Goal: Task Accomplishment & Management: Manage account settings

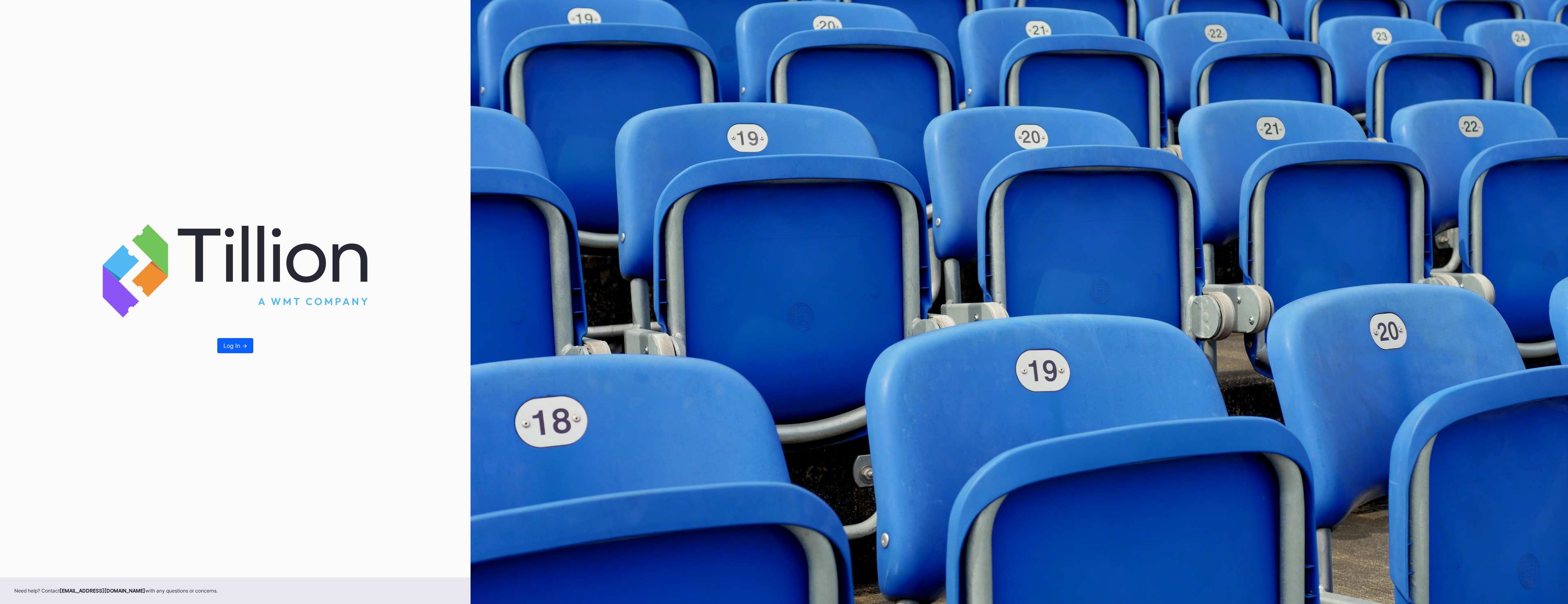
click at [245, 354] on div "Log In ->" at bounding box center [235, 288] width 471 height 577
click at [241, 338] on div "Log In ->" at bounding box center [235, 288] width 471 height 577
click at [249, 346] on button "Log In ->" at bounding box center [234, 345] width 36 height 15
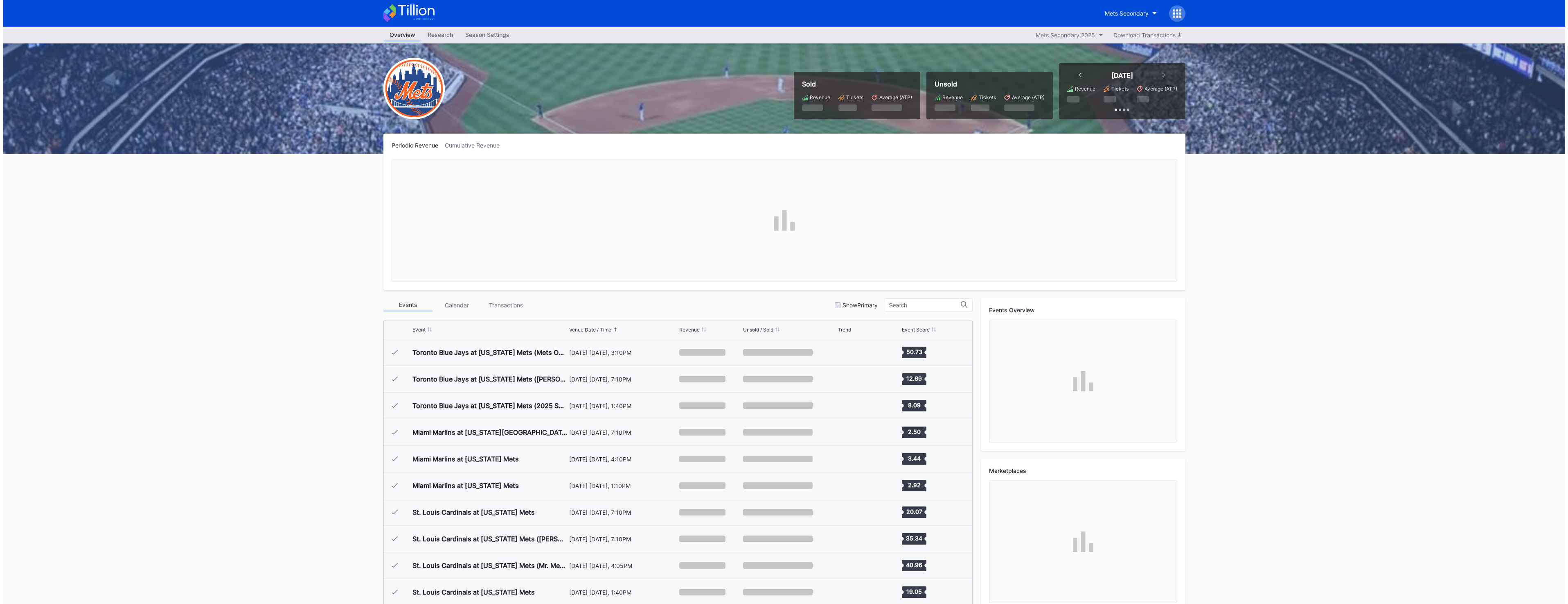
scroll to position [1703, 0]
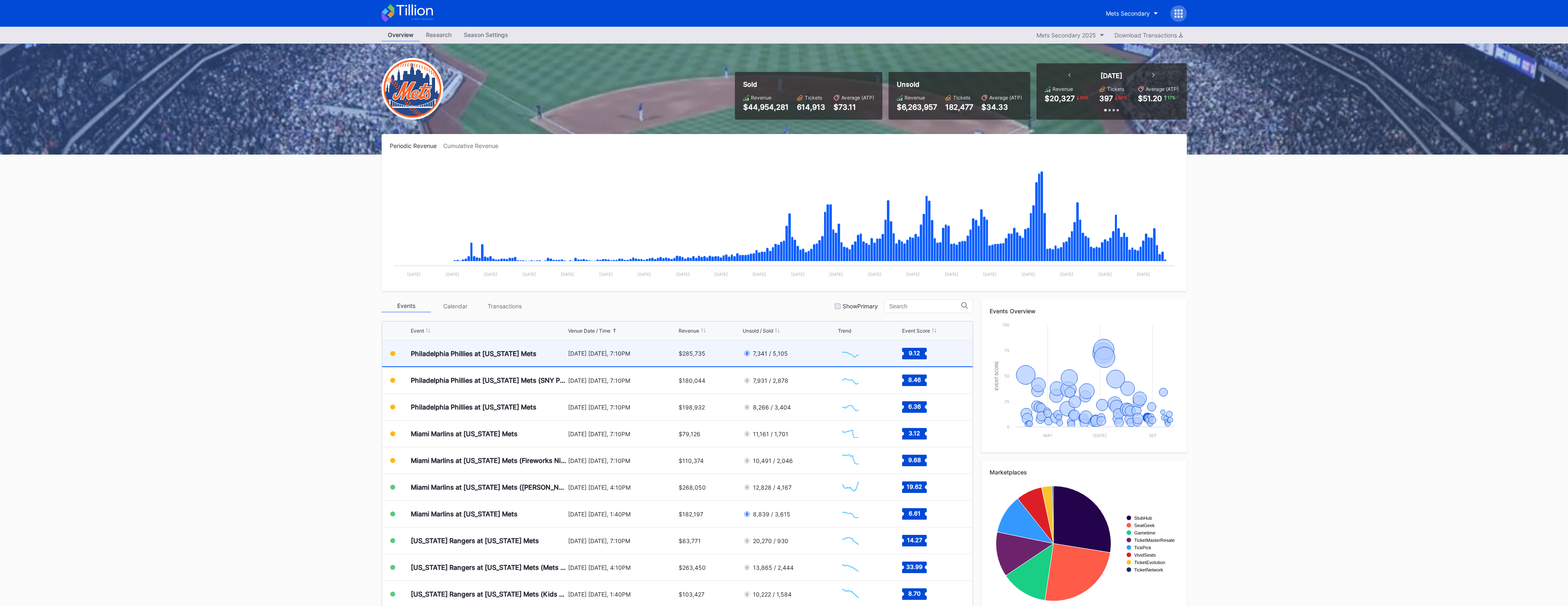
click at [769, 357] on div "7,341 / 5,105" at bounding box center [765, 353] width 45 height 8
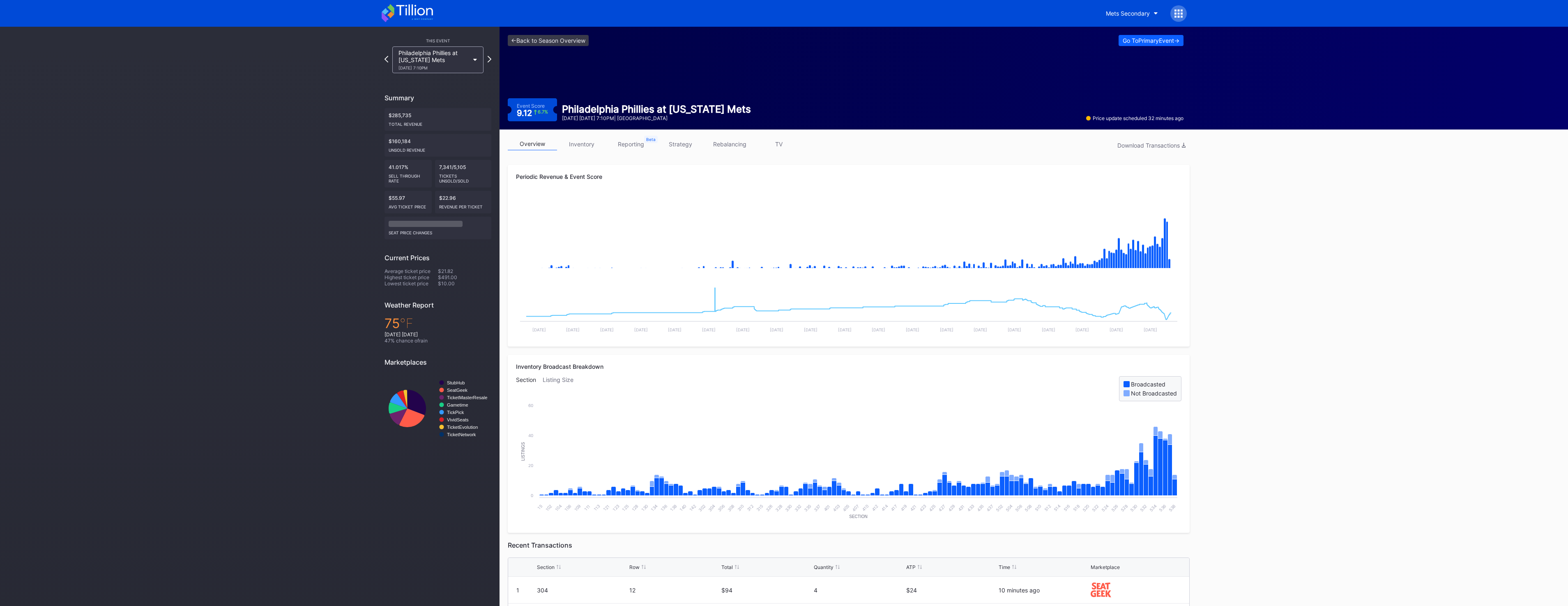
drag, startPoint x: 583, startPoint y: 146, endPoint x: 703, endPoint y: 141, distance: 120.1
click at [583, 146] on link "inventory" at bounding box center [581, 143] width 49 height 13
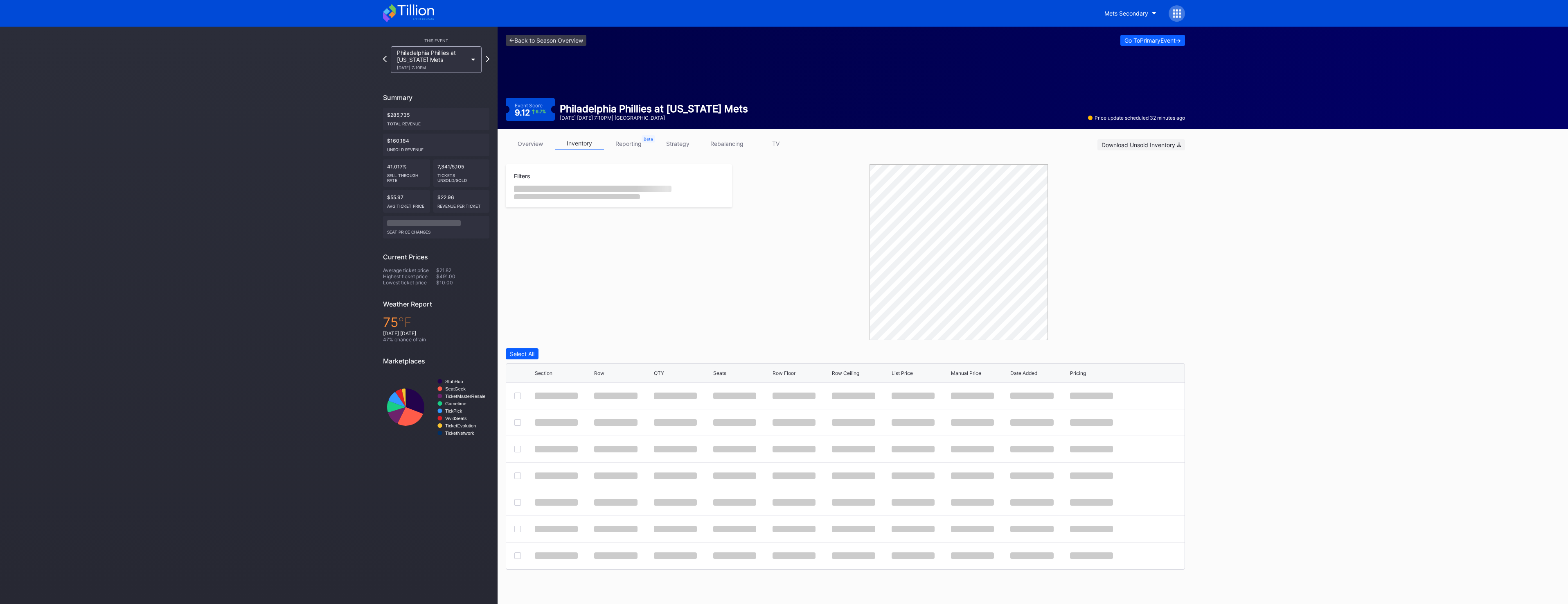
click at [1164, 148] on div "Download Unsold Inventory" at bounding box center [1141, 144] width 79 height 7
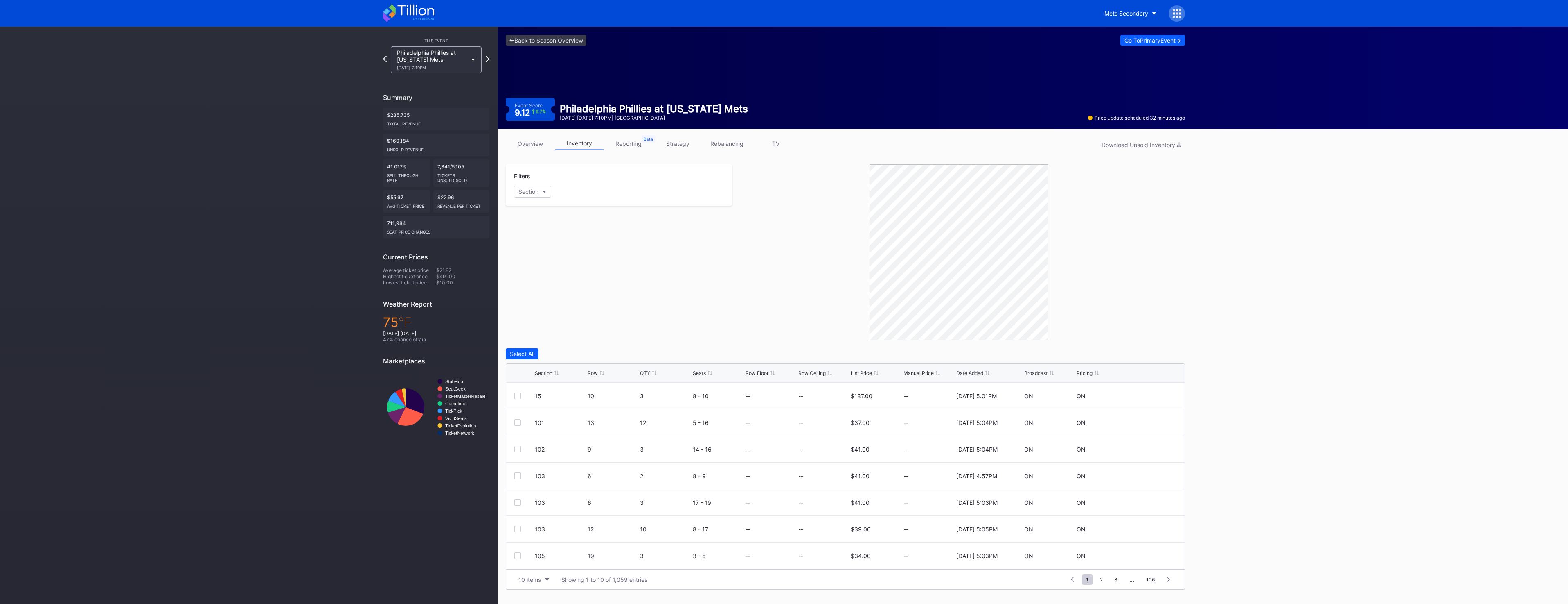
click at [490, 60] on div "This Event Philadelphia Phillies at New York Mets 8/25 Monday 7:10PM Summary $2…" at bounding box center [436, 239] width 122 height 425
click at [488, 60] on icon at bounding box center [487, 59] width 5 height 8
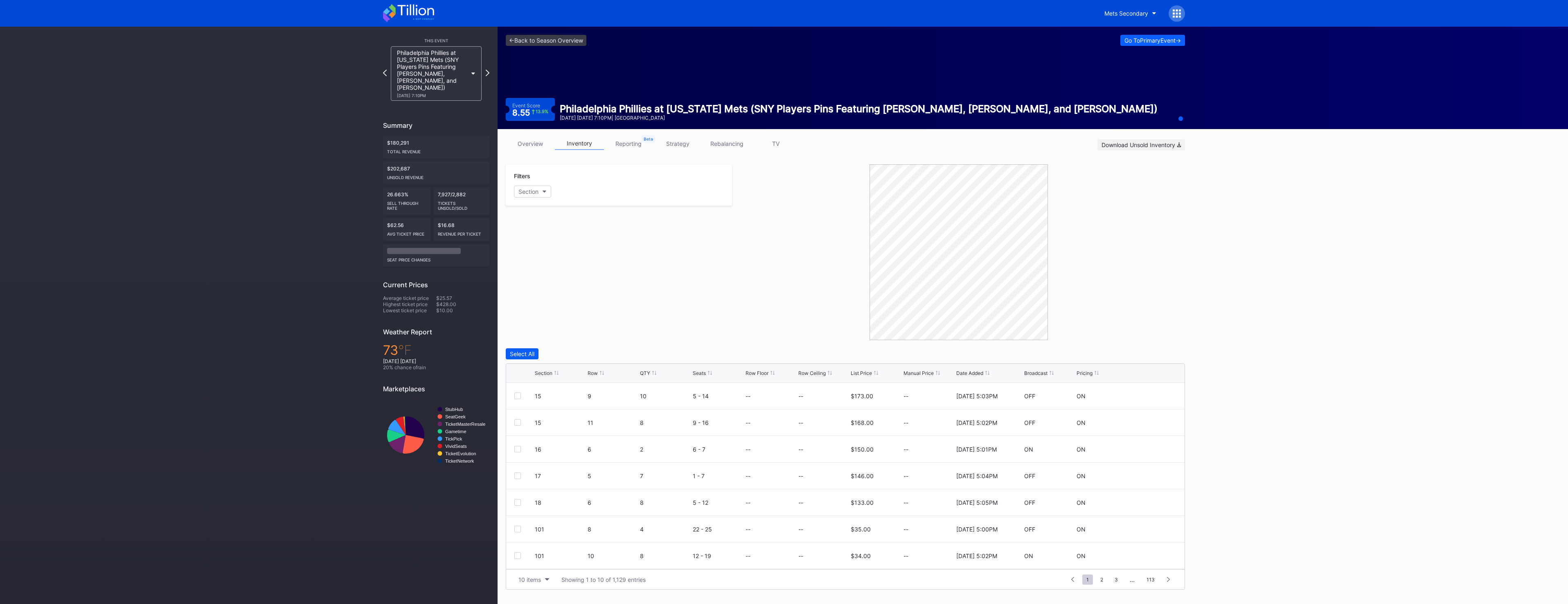
click at [1143, 145] on div "Download Unsold Inventory" at bounding box center [1141, 144] width 79 height 7
click at [489, 72] on icon at bounding box center [487, 72] width 5 height 8
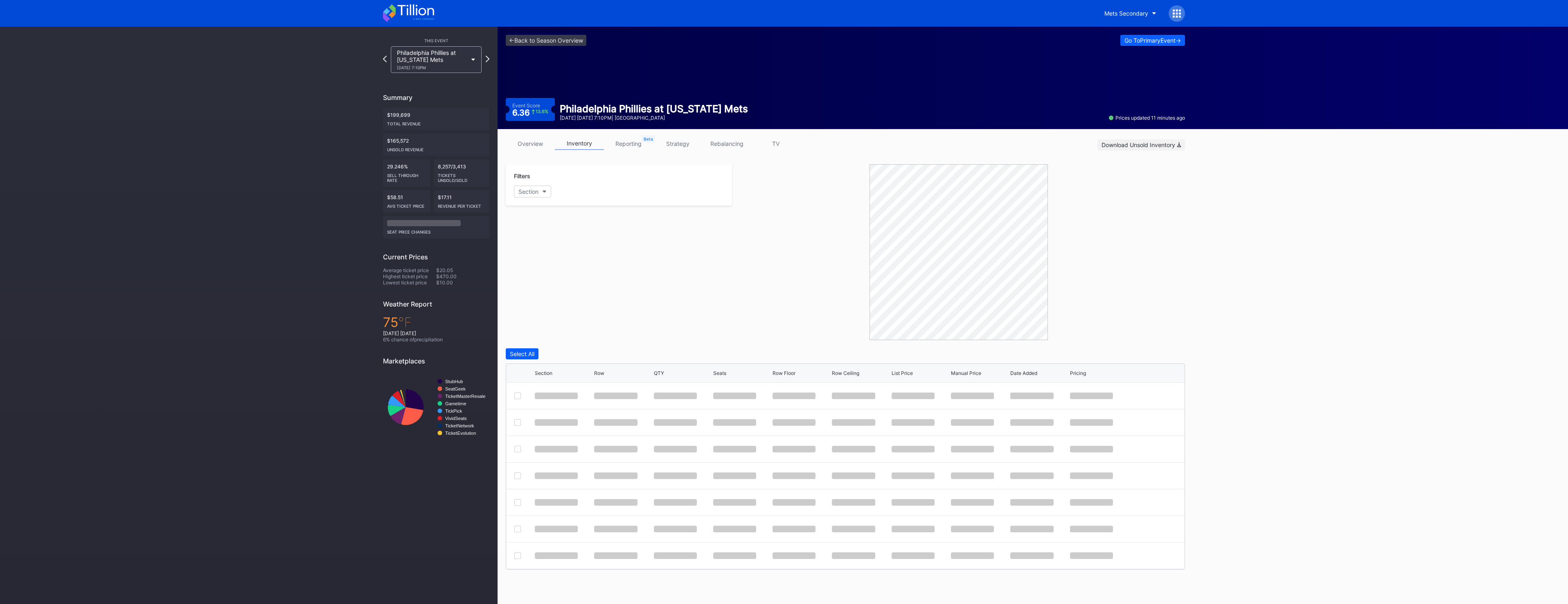
click at [1104, 148] on div "Download Unsold Inventory" at bounding box center [1141, 144] width 79 height 7
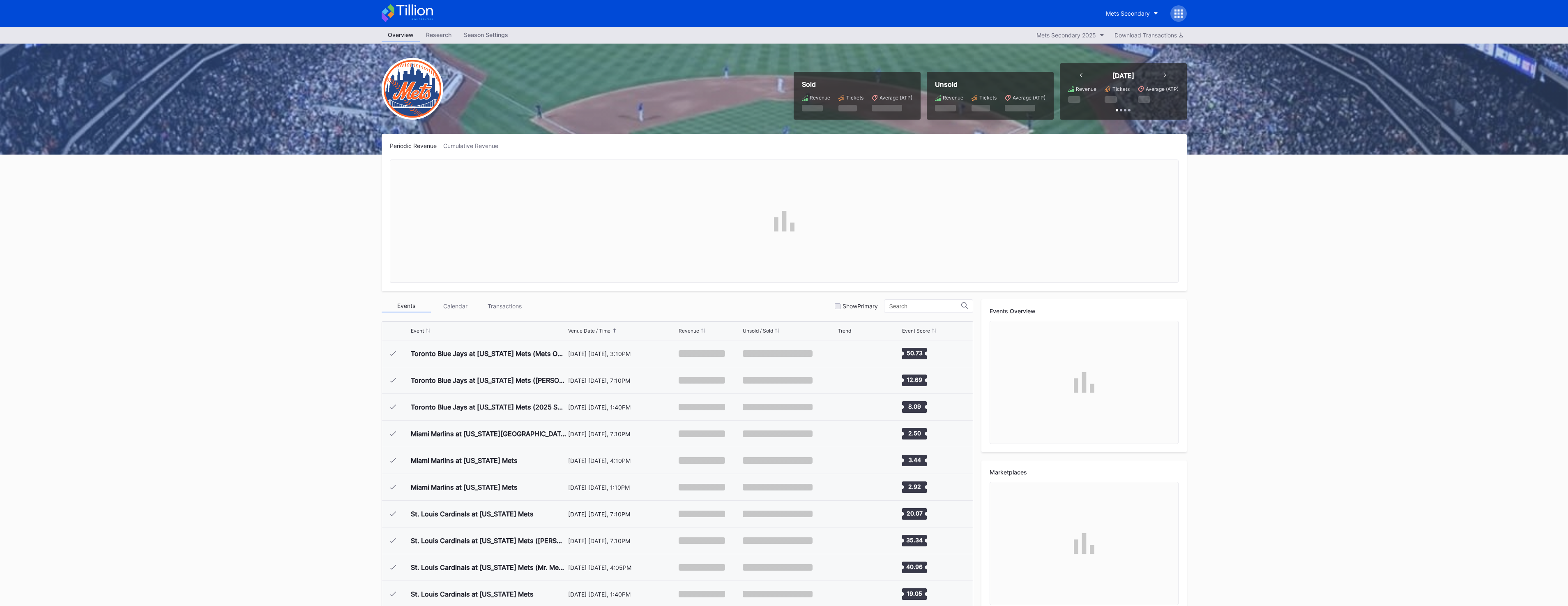
scroll to position [1709, 0]
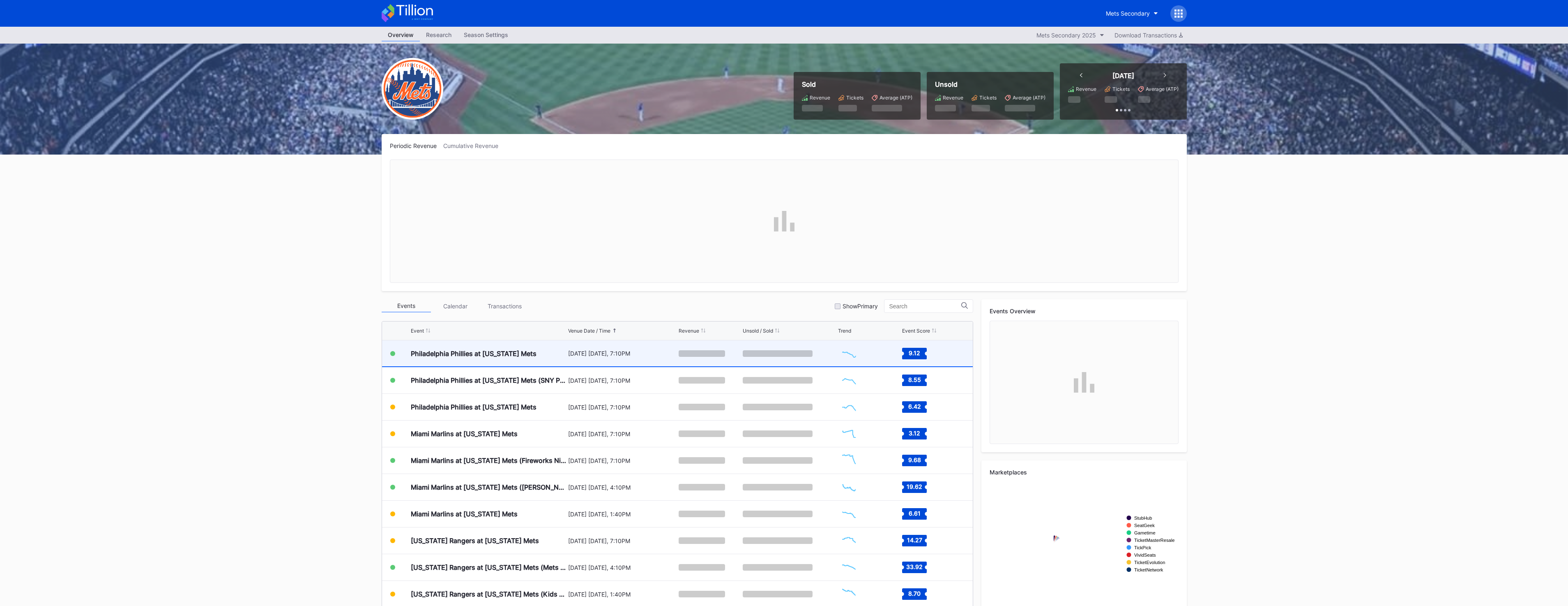
click at [515, 354] on div "Philadelphia Phillies at [US_STATE] Mets" at bounding box center [473, 353] width 126 height 8
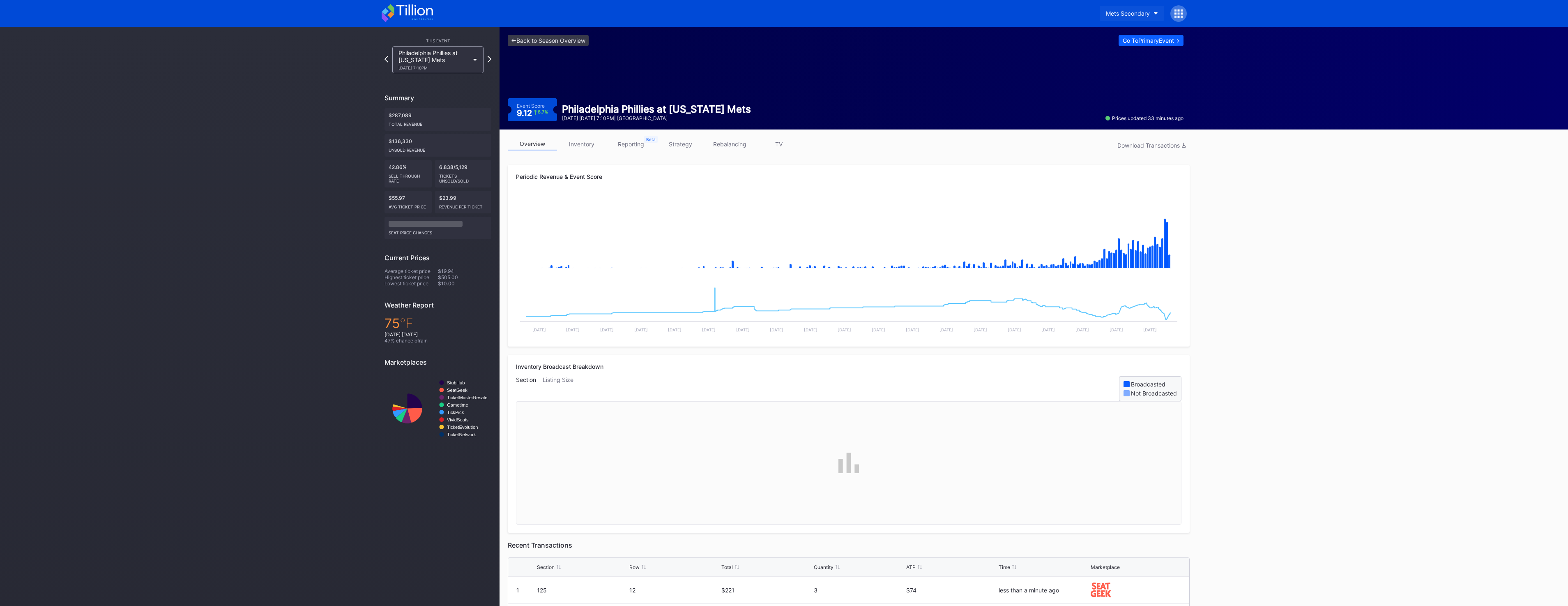
click at [1135, 12] on div "Mets Secondary" at bounding box center [1127, 13] width 44 height 7
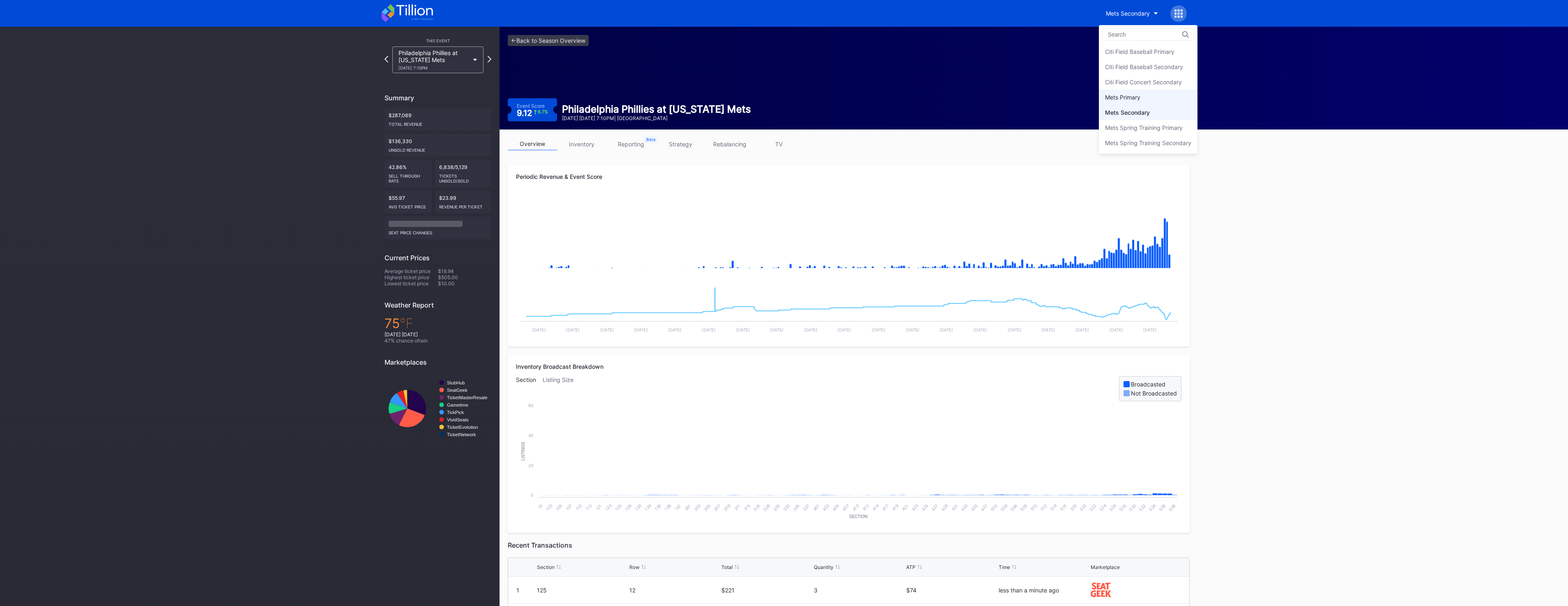
click at [1135, 98] on div "Mets Primary" at bounding box center [1123, 97] width 35 height 7
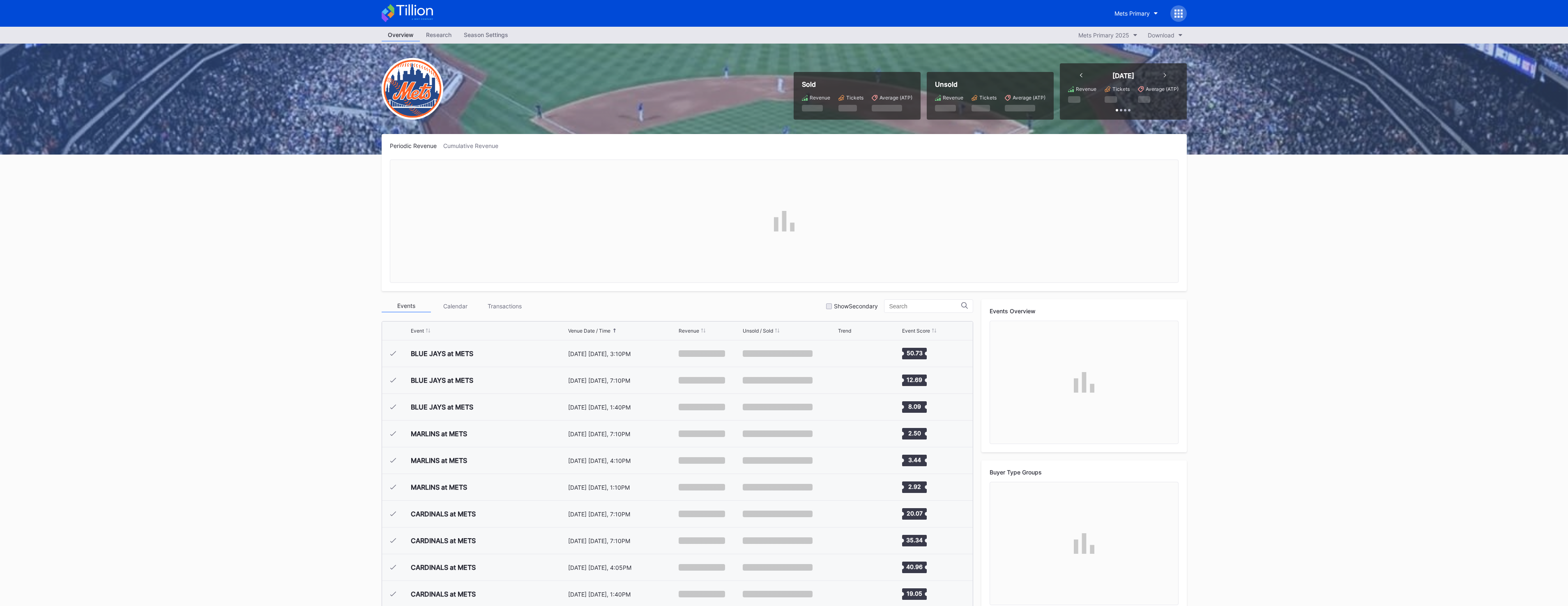
scroll to position [1709, 0]
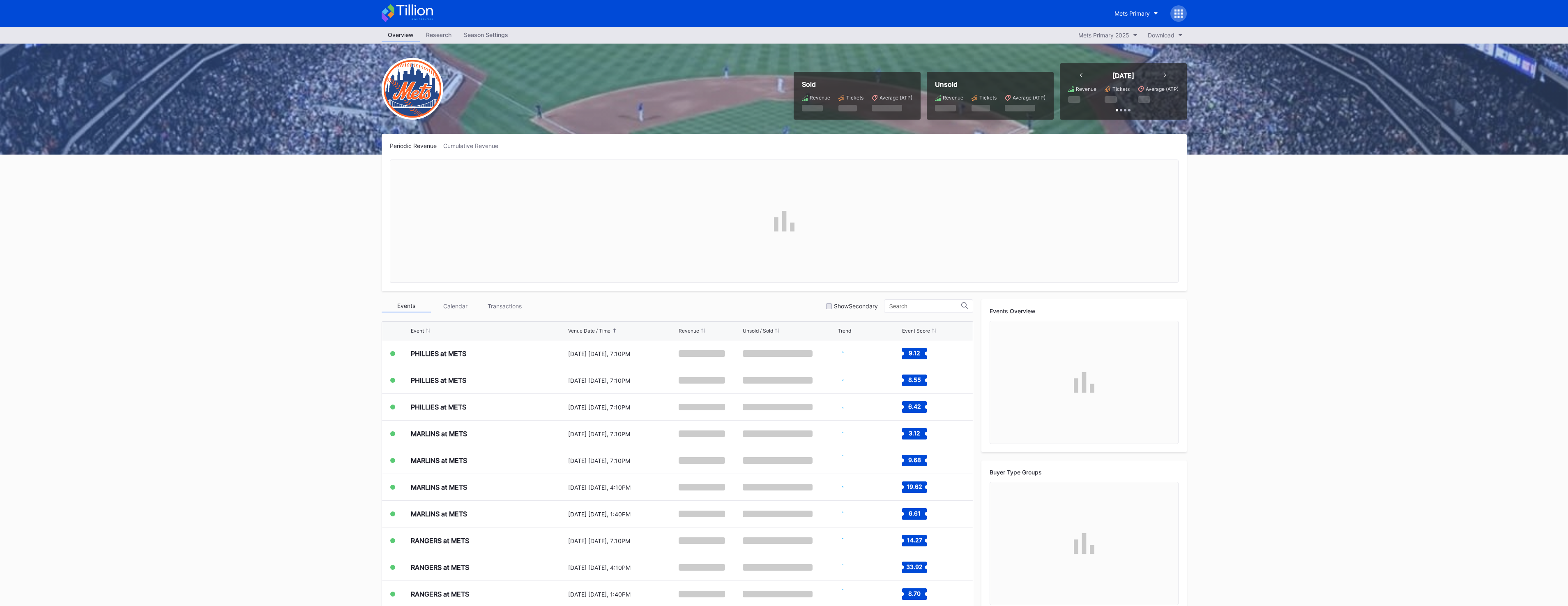
click at [488, 27] on div "Mets Primary Overview Research Season Settings Mets Primary 2025 Download Sold …" at bounding box center [784, 311] width 1568 height 621
copy div "Mets Primary Overview Research Season S"
click at [495, 30] on div "Season Settings" at bounding box center [486, 35] width 57 height 12
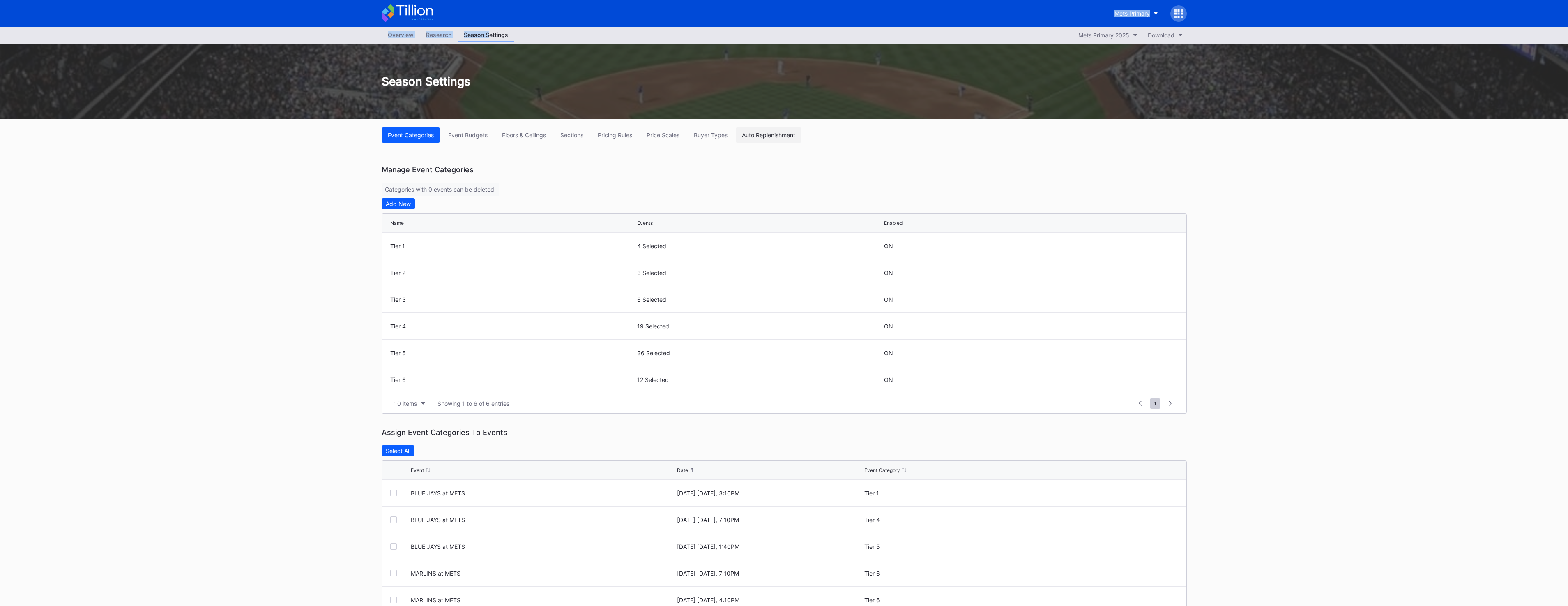
click at [751, 134] on div "Auto Replenishment" at bounding box center [768, 135] width 53 height 7
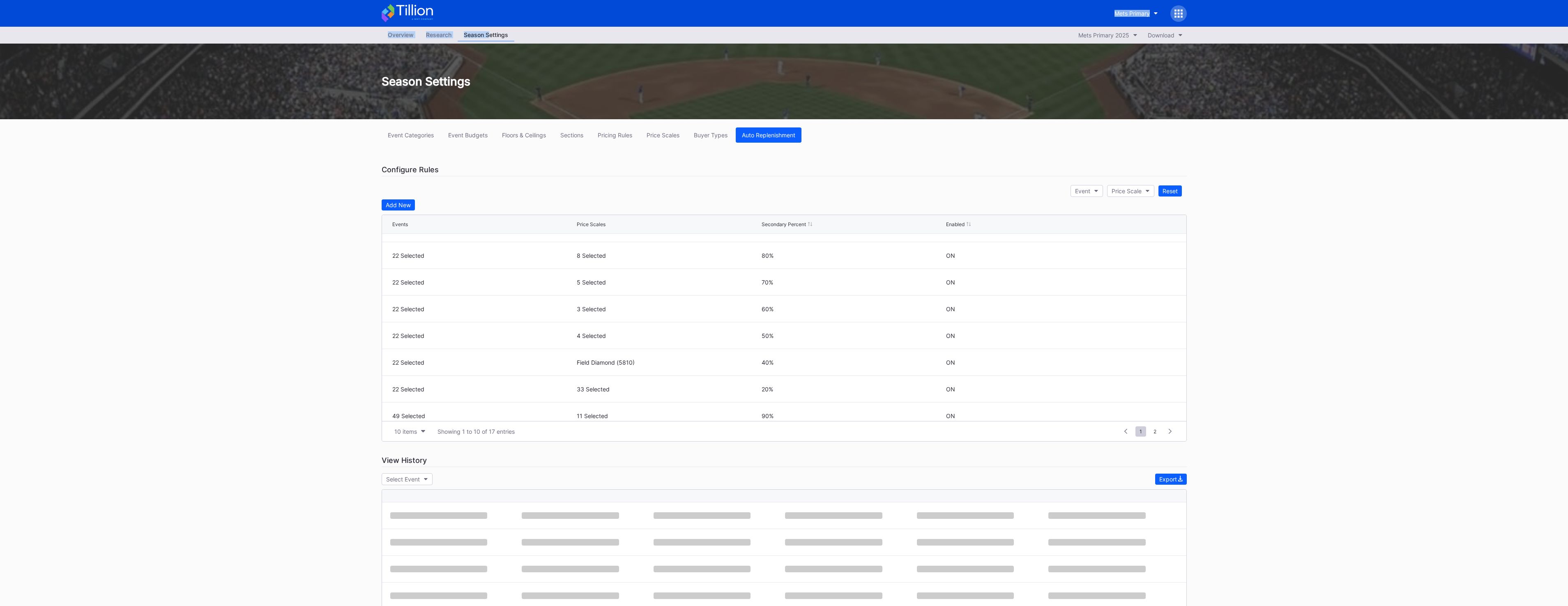
scroll to position [80, 0]
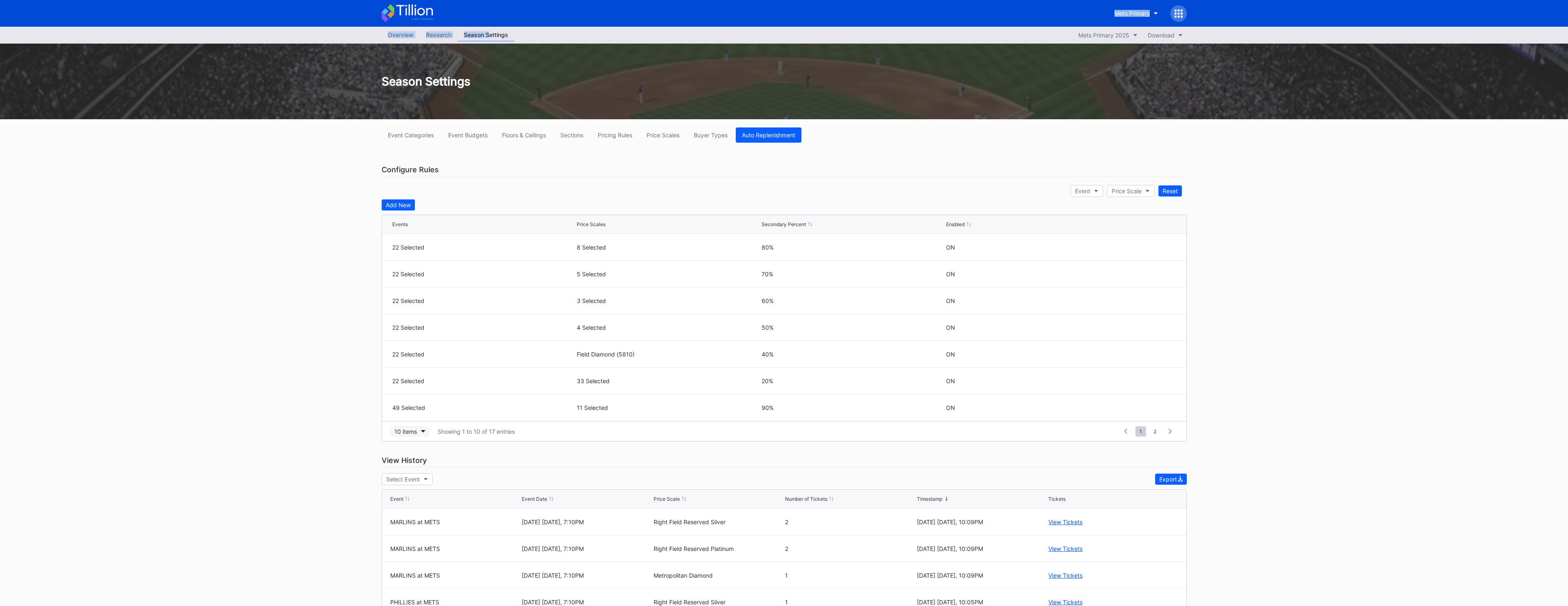
click at [408, 434] on div "10 items" at bounding box center [405, 431] width 22 height 7
click at [424, 500] on div "200 items" at bounding box center [409, 498] width 39 height 15
click at [1144, 302] on icon at bounding box center [1147, 302] width 6 height 6
click at [463, 305] on button "49 Selected" at bounding box center [483, 305] width 183 height 16
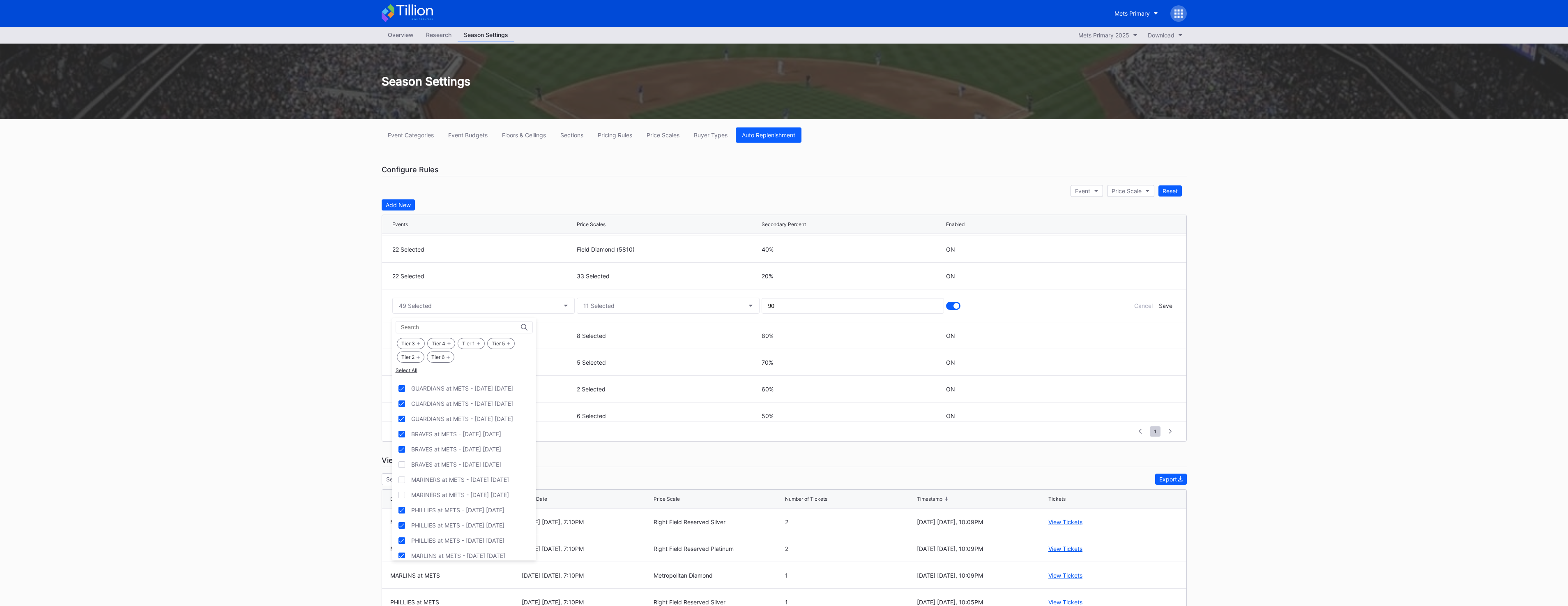
scroll to position [863, 0]
drag, startPoint x: 498, startPoint y: 499, endPoint x: 498, endPoint y: 505, distance: 6.0
click at [498, 499] on div "PHILLIES at METS - [DATE] [DATE]" at bounding box center [464, 494] width 144 height 15
click at [497, 506] on div "PHILLIES at METS - [DATE] [DATE]" at bounding box center [458, 508] width 93 height 7
click at [495, 518] on div "PHILLIES at METS - [DATE] [DATE]" at bounding box center [464, 525] width 144 height 15
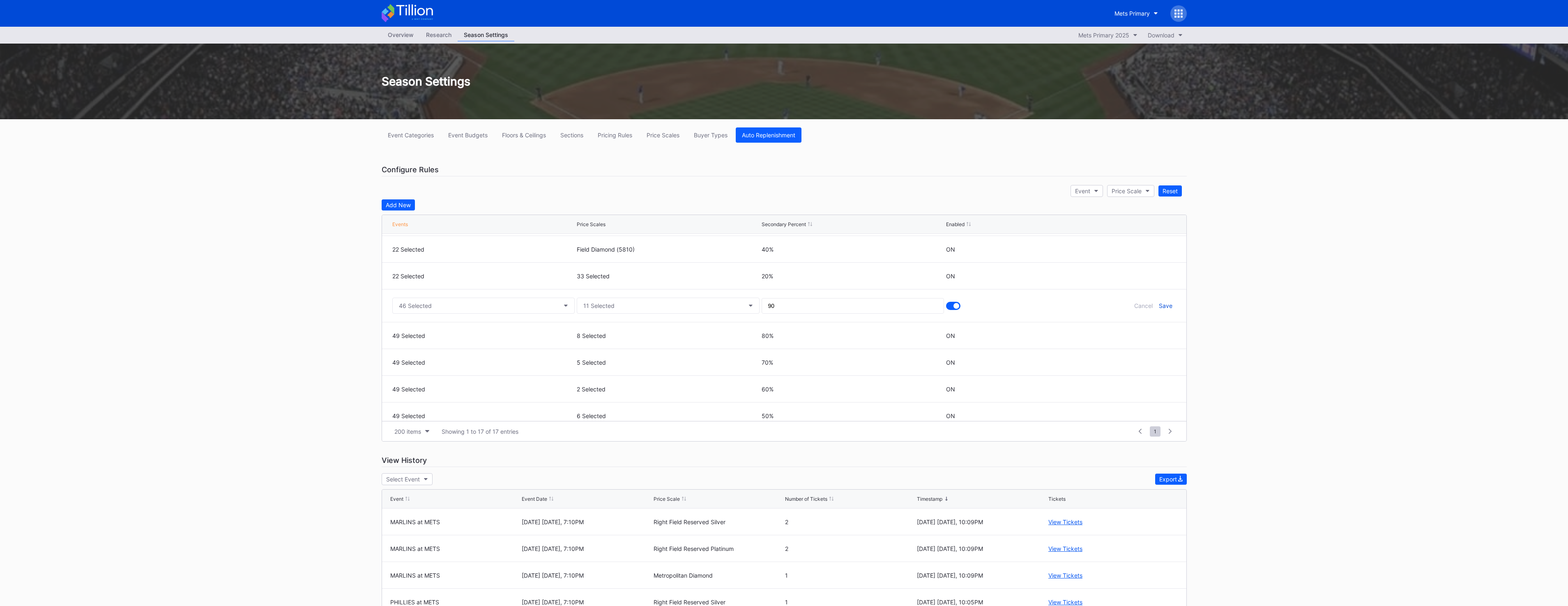
click at [1159, 304] on div "Save" at bounding box center [1165, 305] width 14 height 7
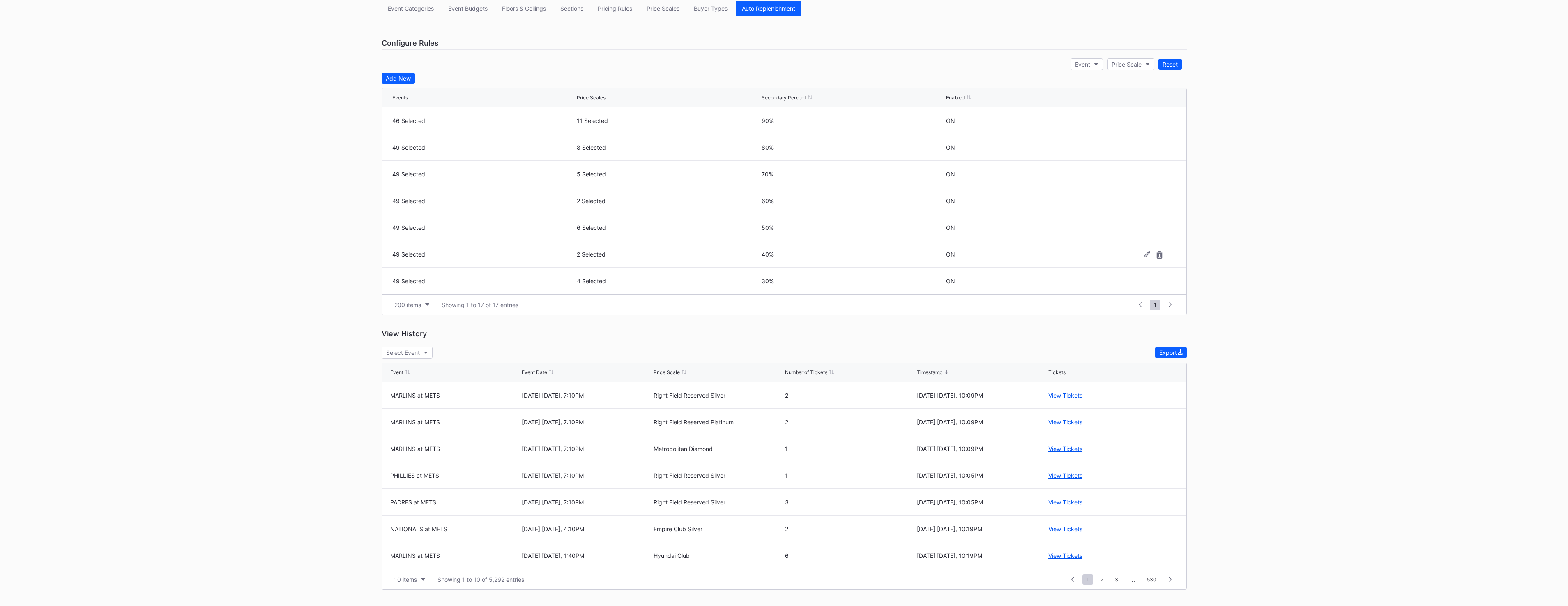
scroll to position [226, 0]
click at [1144, 163] on icon at bounding box center [1147, 162] width 6 height 6
click at [442, 167] on button "49 Selected" at bounding box center [483, 165] width 183 height 16
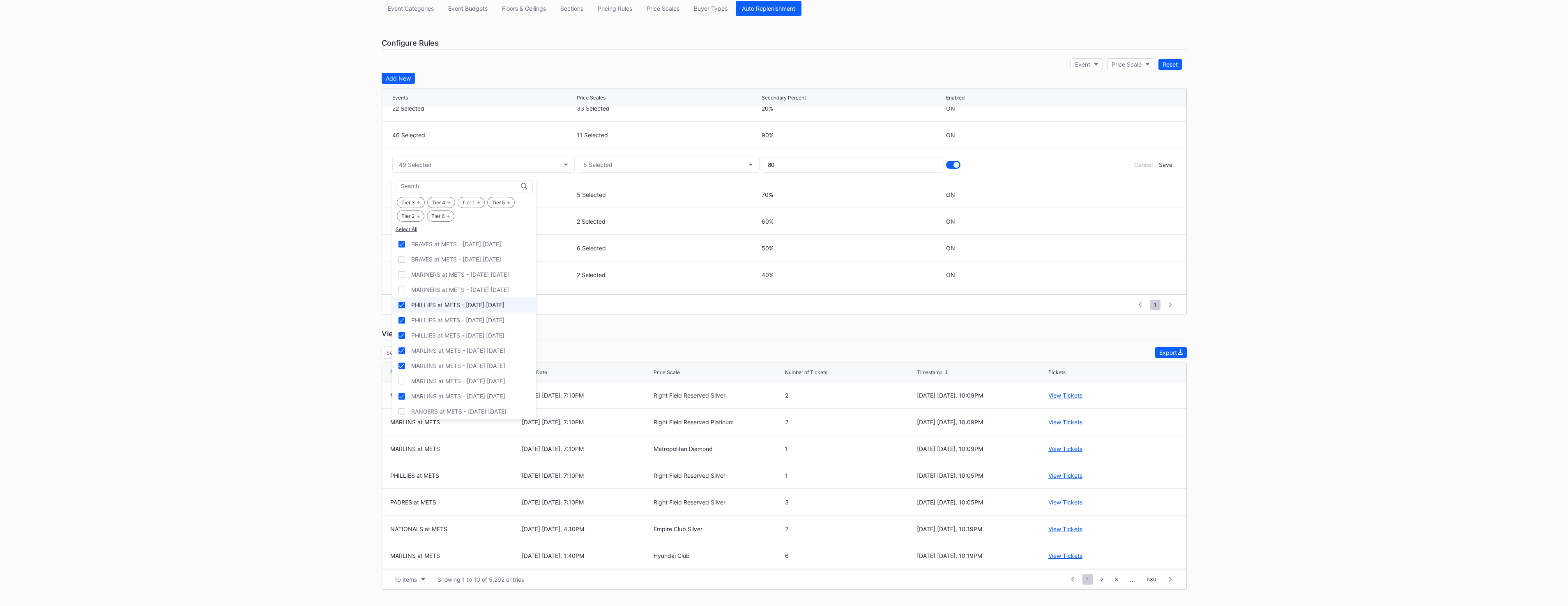
click at [491, 307] on div "PHILLIES at METS - [DATE] [DATE]" at bounding box center [458, 304] width 93 height 7
click at [489, 314] on div "PHILLIES at METS - [DATE] [DATE]" at bounding box center [464, 320] width 144 height 15
click at [484, 330] on div "PHILLIES at METS - [DATE] [DATE]" at bounding box center [464, 335] width 144 height 15
click at [1159, 166] on div "Save" at bounding box center [1165, 164] width 14 height 7
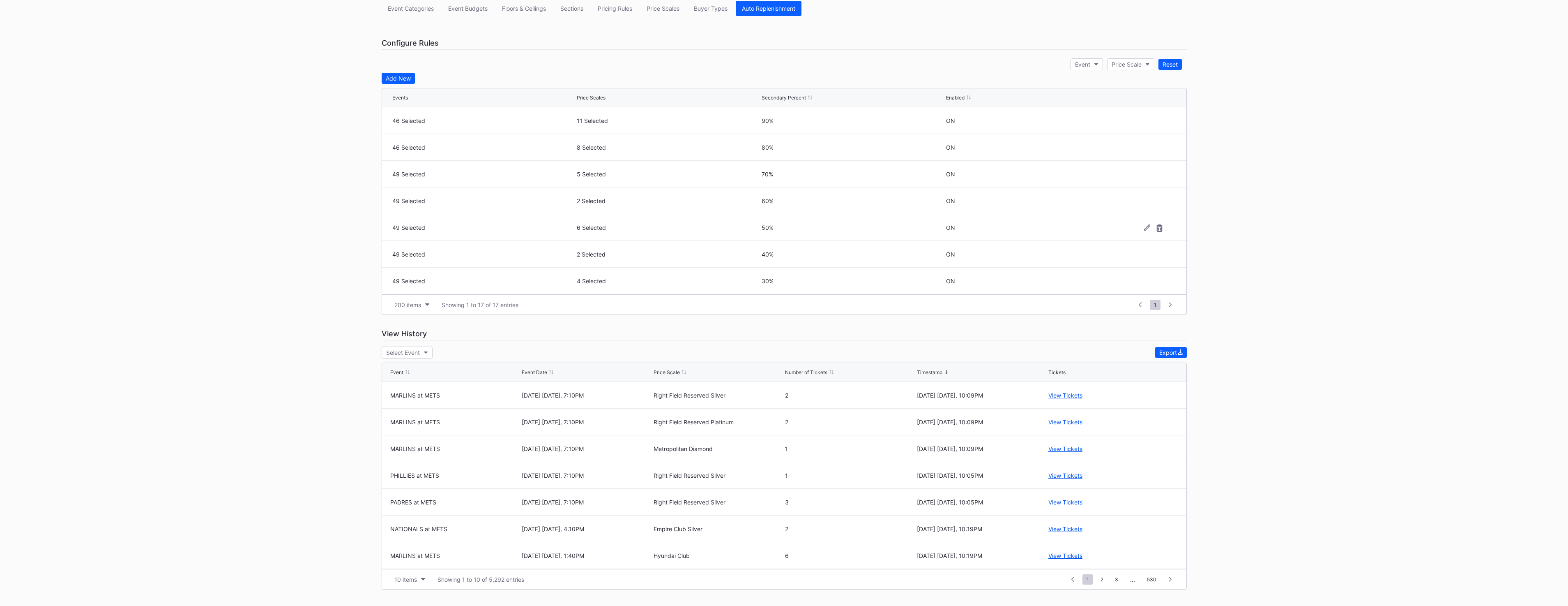
scroll to position [185, 0]
click at [1144, 256] on icon at bounding box center [1147, 256] width 6 height 6
click at [482, 256] on button "49 Selected" at bounding box center [483, 258] width 183 height 16
click at [465, 358] on div "PHILLIES at METS - [DATE] [DATE]" at bounding box center [458, 356] width 93 height 7
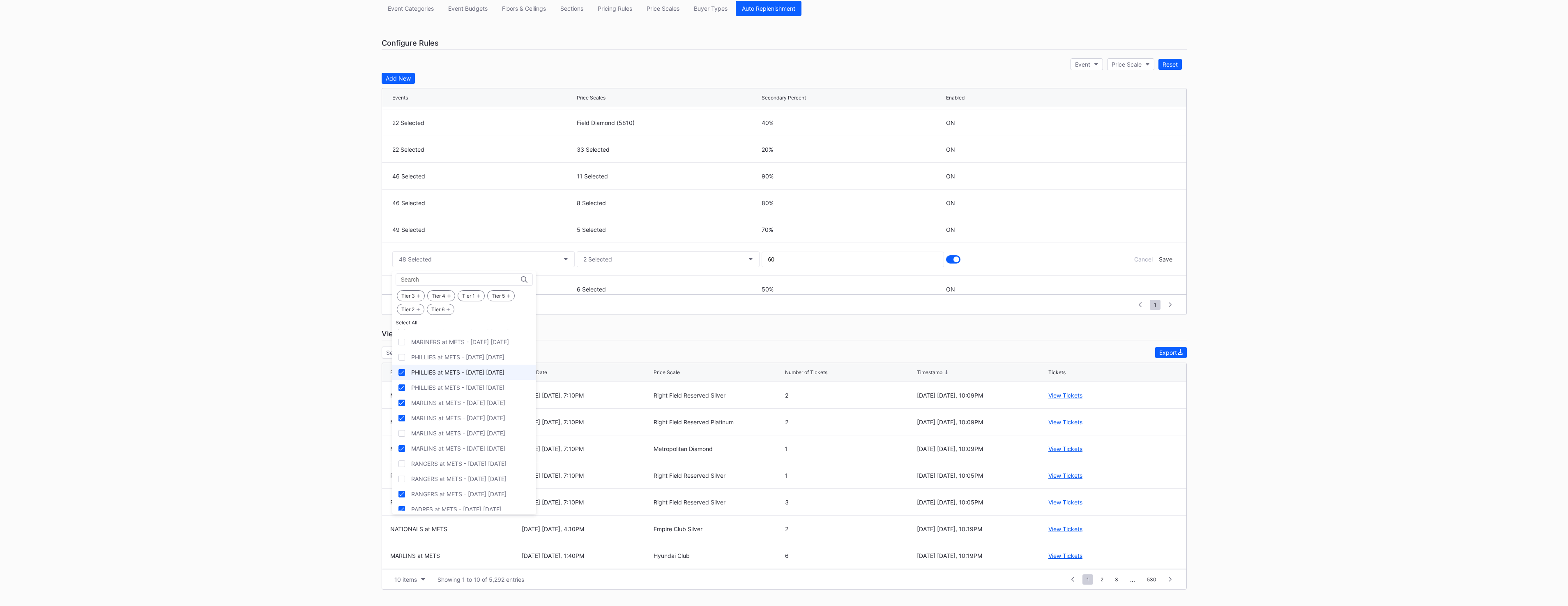
click at [462, 373] on div "PHILLIES at METS - [DATE] [DATE]" at bounding box center [458, 372] width 93 height 7
click at [461, 382] on div "PHILLIES at METS - [DATE] [DATE]" at bounding box center [464, 387] width 144 height 15
click at [1160, 262] on div "Save" at bounding box center [1165, 258] width 14 height 7
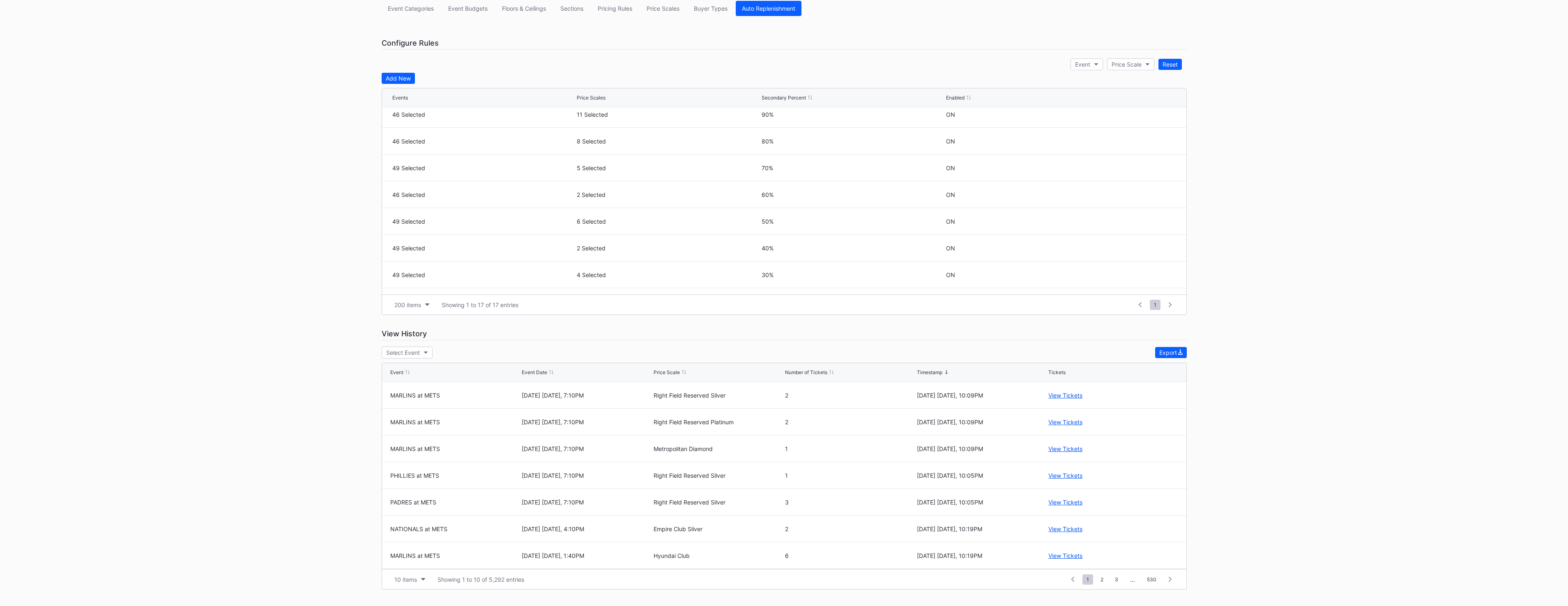
scroll to position [205, 0]
click at [1144, 209] on icon at bounding box center [1147, 209] width 6 height 6
click at [474, 209] on button "49 Selected" at bounding box center [483, 211] width 183 height 16
click at [444, 391] on div "PHILLIES at METS - [DATE] [DATE]" at bounding box center [458, 391] width 93 height 7
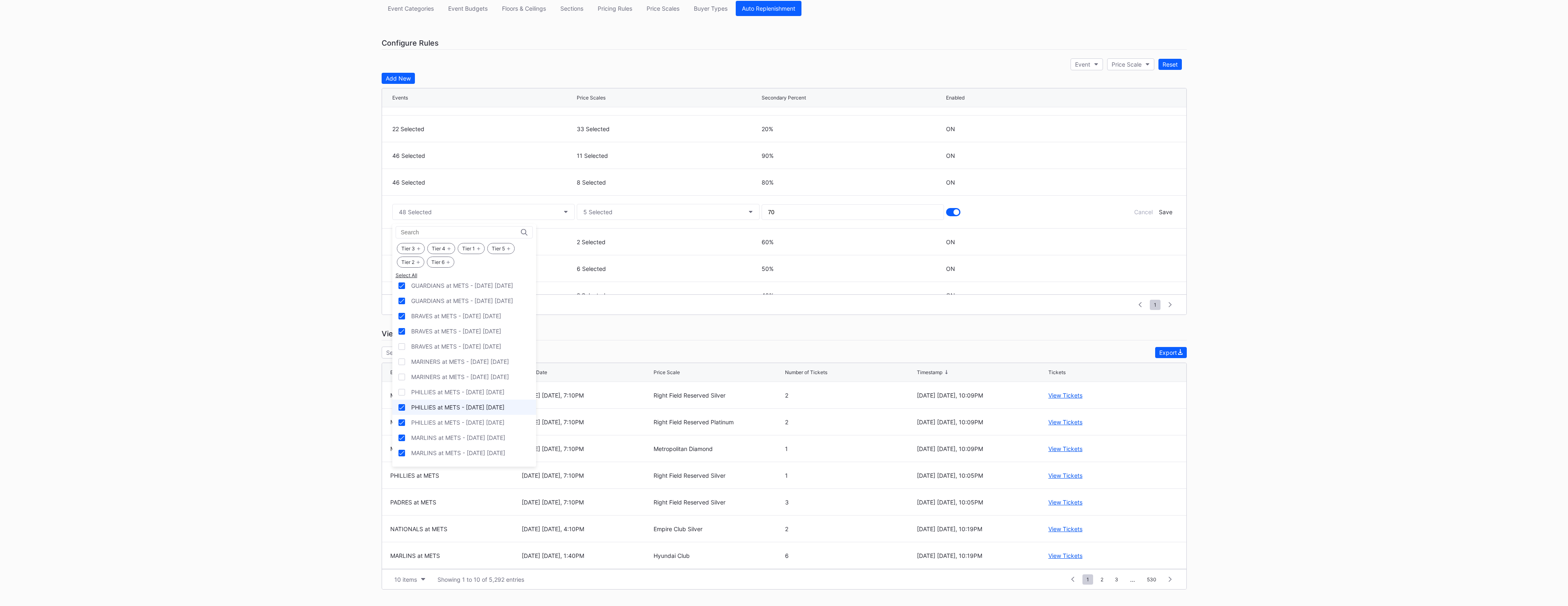
click at [447, 403] on div "PHILLIES at METS - [DATE] [DATE]" at bounding box center [464, 407] width 144 height 15
click at [453, 421] on div "PHILLIES at METS - [DATE] [DATE]" at bounding box center [458, 421] width 93 height 7
click at [1160, 212] on div "Save" at bounding box center [1165, 211] width 14 height 7
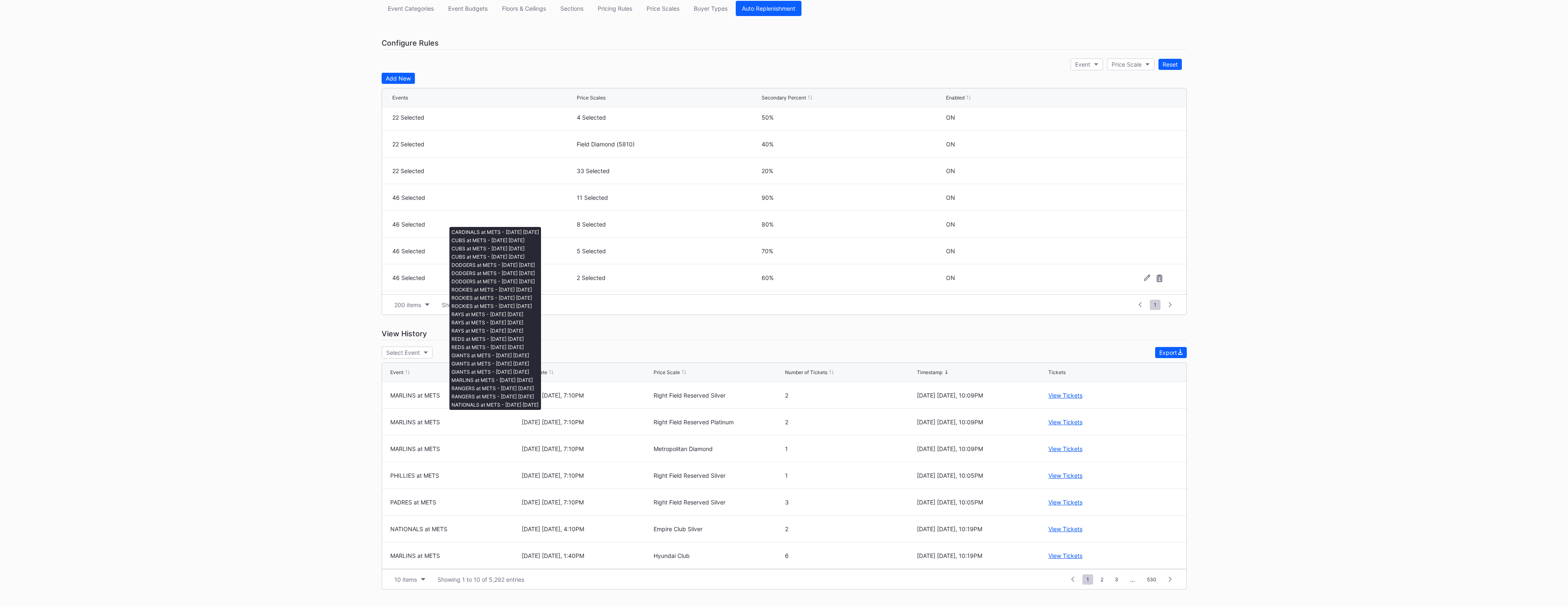
scroll to position [267, 0]
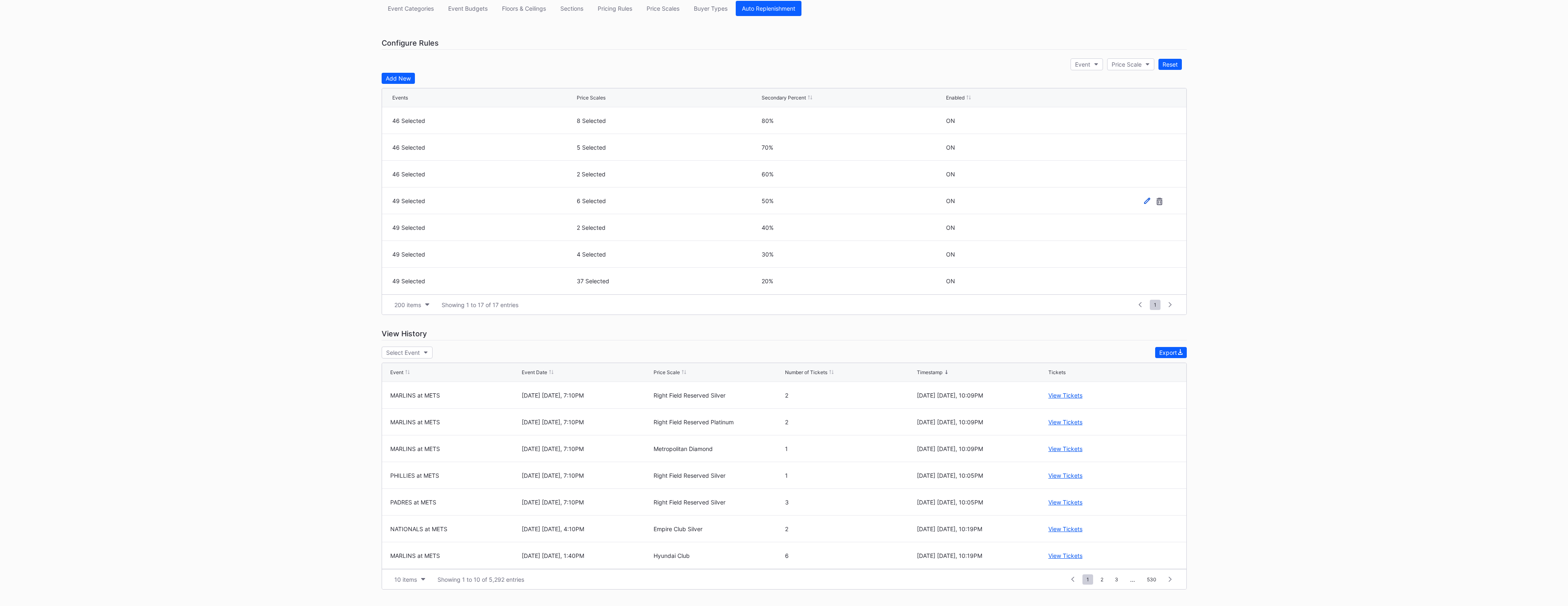
click at [1144, 202] on icon at bounding box center [1147, 200] width 6 height 6
click at [481, 206] on button "49 Selected" at bounding box center [483, 203] width 183 height 16
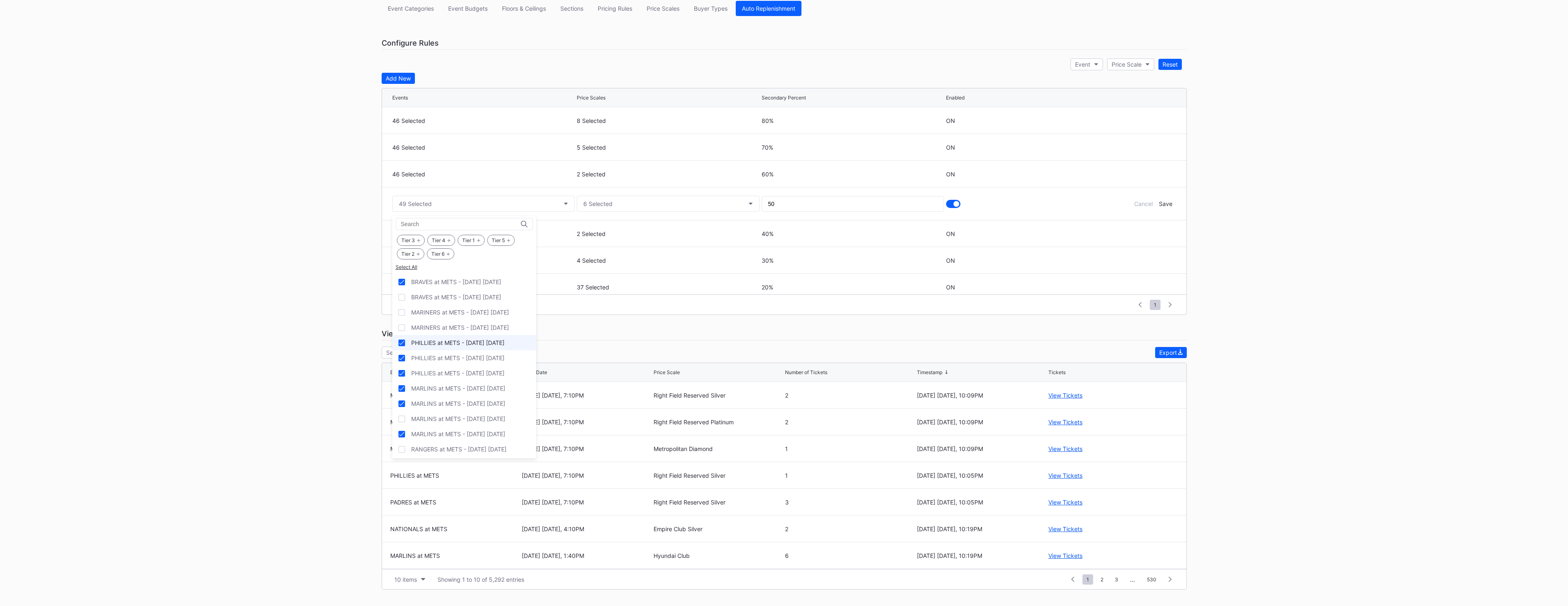
click at [468, 348] on div "PHILLIES at METS - [DATE] [DATE]" at bounding box center [464, 343] width 144 height 15
click at [462, 362] on div "PHILLIES at METS - [DATE] [DATE]" at bounding box center [464, 358] width 144 height 15
click at [460, 375] on div "PHILLIES at METS - [DATE] [DATE]" at bounding box center [458, 372] width 93 height 7
click at [1163, 206] on div "Save" at bounding box center [1165, 203] width 14 height 7
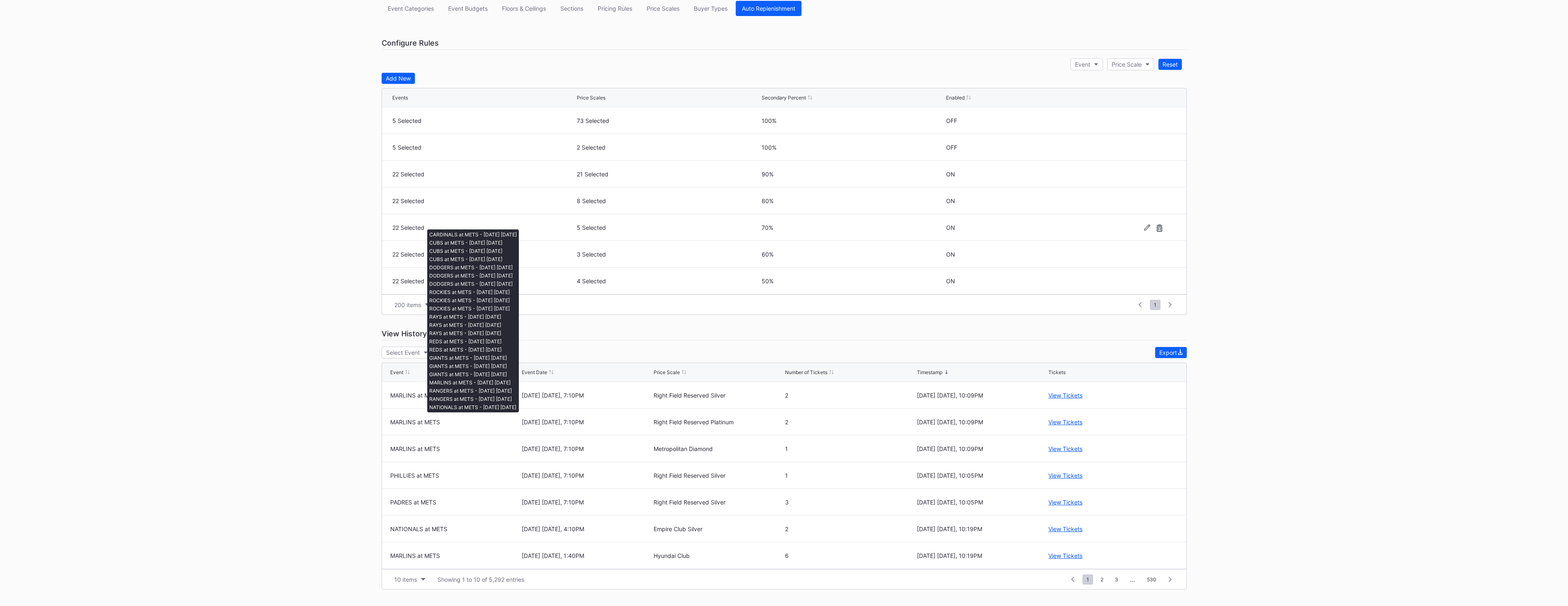
scroll to position [267, 0]
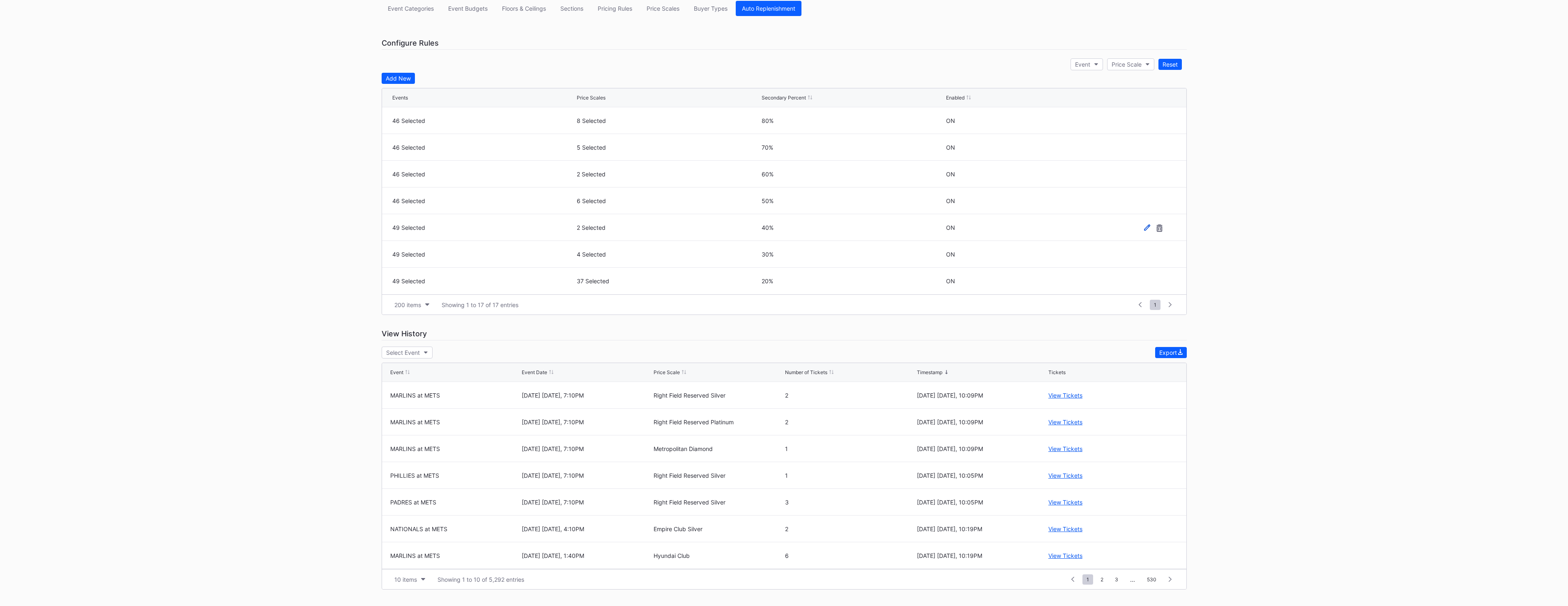
click at [1144, 226] on icon at bounding box center [1147, 227] width 6 height 6
click at [509, 227] on button "49 Selected" at bounding box center [483, 225] width 183 height 16
click at [448, 367] on div "PHILLIES at METS - [DATE] [DATE]" at bounding box center [458, 364] width 93 height 7
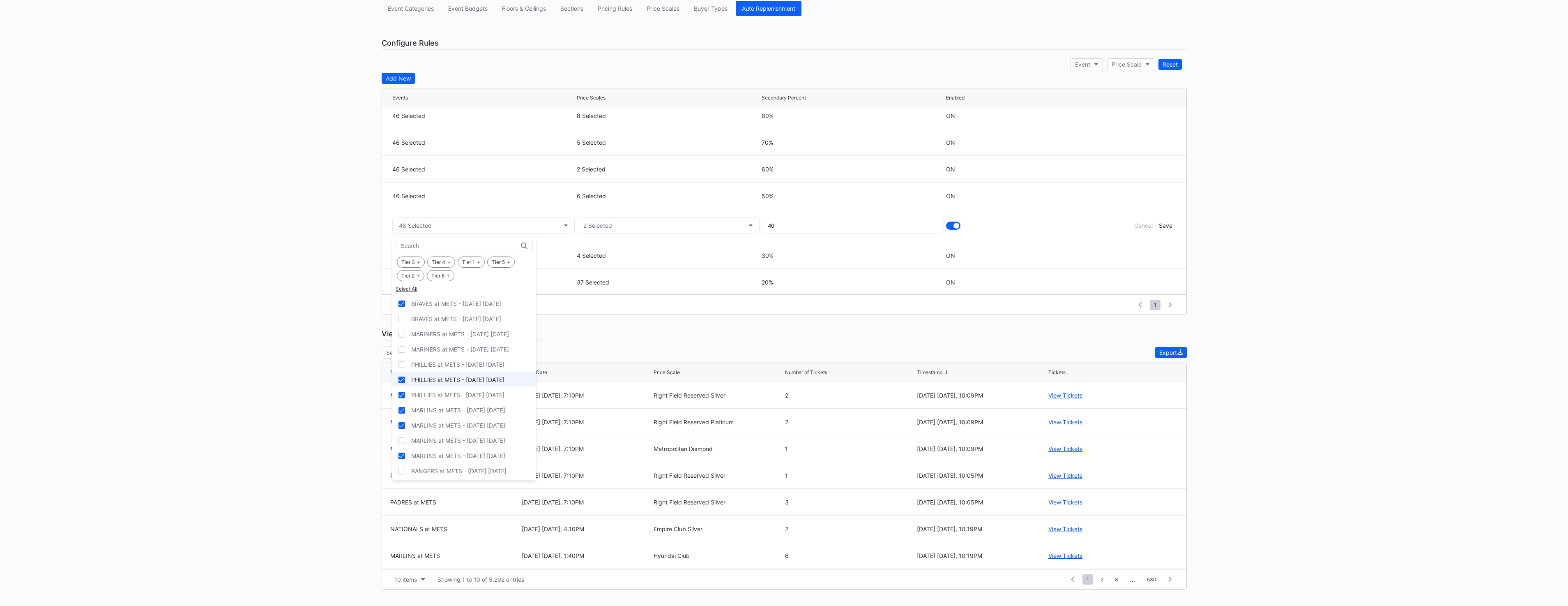
drag, startPoint x: 448, startPoint y: 379, endPoint x: 448, endPoint y: 383, distance: 4.0
click at [448, 379] on div "PHILLIES at METS - [DATE] [DATE]" at bounding box center [458, 379] width 93 height 7
click at [446, 392] on div "PHILLIES at METS - [DATE] [DATE]" at bounding box center [458, 394] width 93 height 7
click at [1161, 229] on form "46 Selected 2 Selected 40 Cancel Save" at bounding box center [784, 226] width 788 height 33
click at [1162, 226] on div "Save" at bounding box center [1165, 225] width 14 height 7
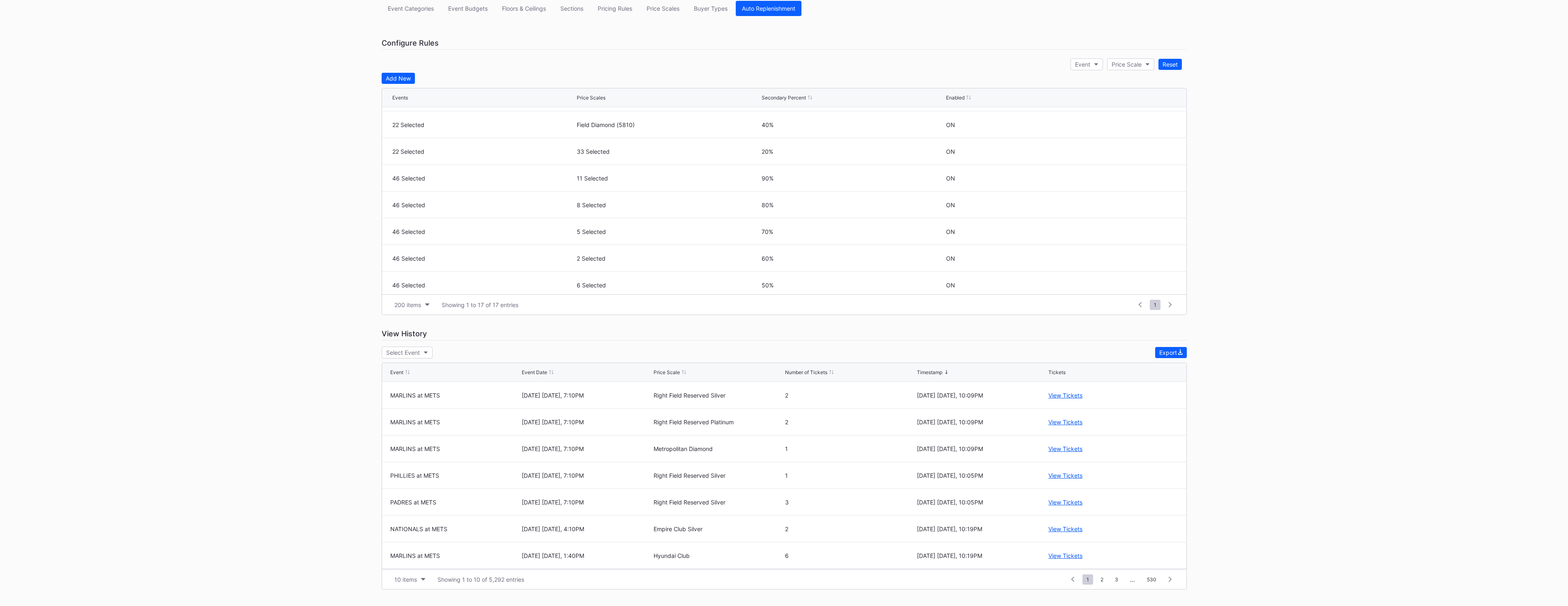
scroll to position [267, 0]
click at [1144, 256] on icon at bounding box center [1147, 254] width 6 height 6
click at [499, 258] on button "49 Selected" at bounding box center [483, 257] width 183 height 16
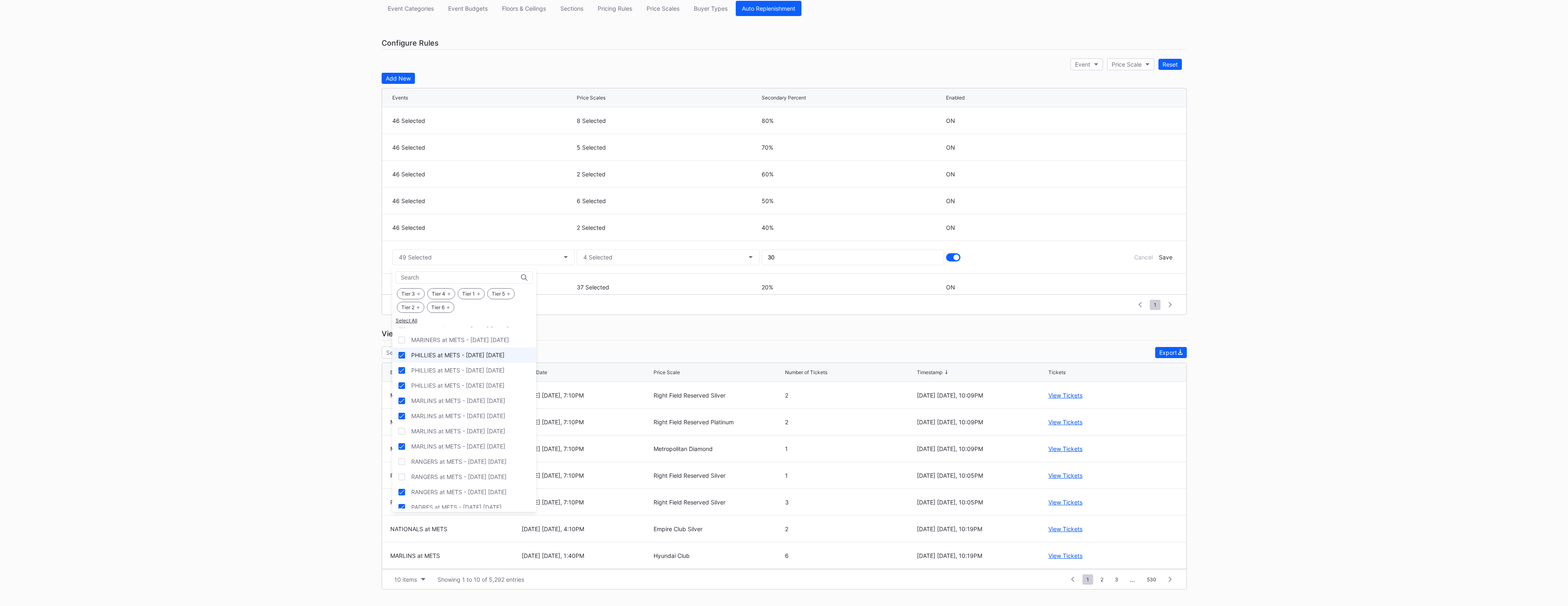
click at [453, 359] on div "PHILLIES at METS - [DATE] [DATE]" at bounding box center [464, 355] width 144 height 15
click at [451, 369] on div "PHILLIES at METS - [DATE] [DATE]" at bounding box center [458, 370] width 93 height 7
click at [449, 380] on div "PHILLIES at METS - [DATE] [DATE]" at bounding box center [464, 385] width 144 height 15
click at [1161, 255] on div "Save" at bounding box center [1165, 257] width 14 height 7
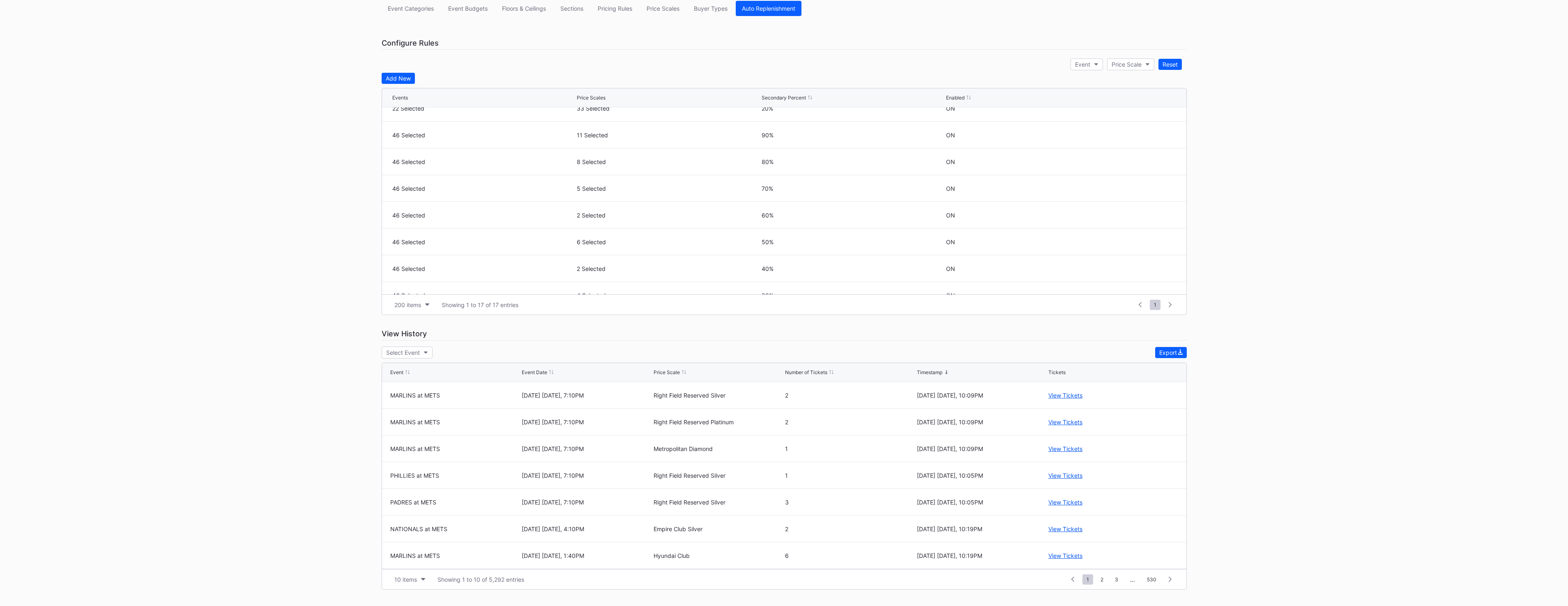
scroll to position [267, 0]
click at [1144, 280] on icon at bounding box center [1147, 281] width 6 height 6
click at [497, 280] on button "49 Selected" at bounding box center [483, 284] width 183 height 16
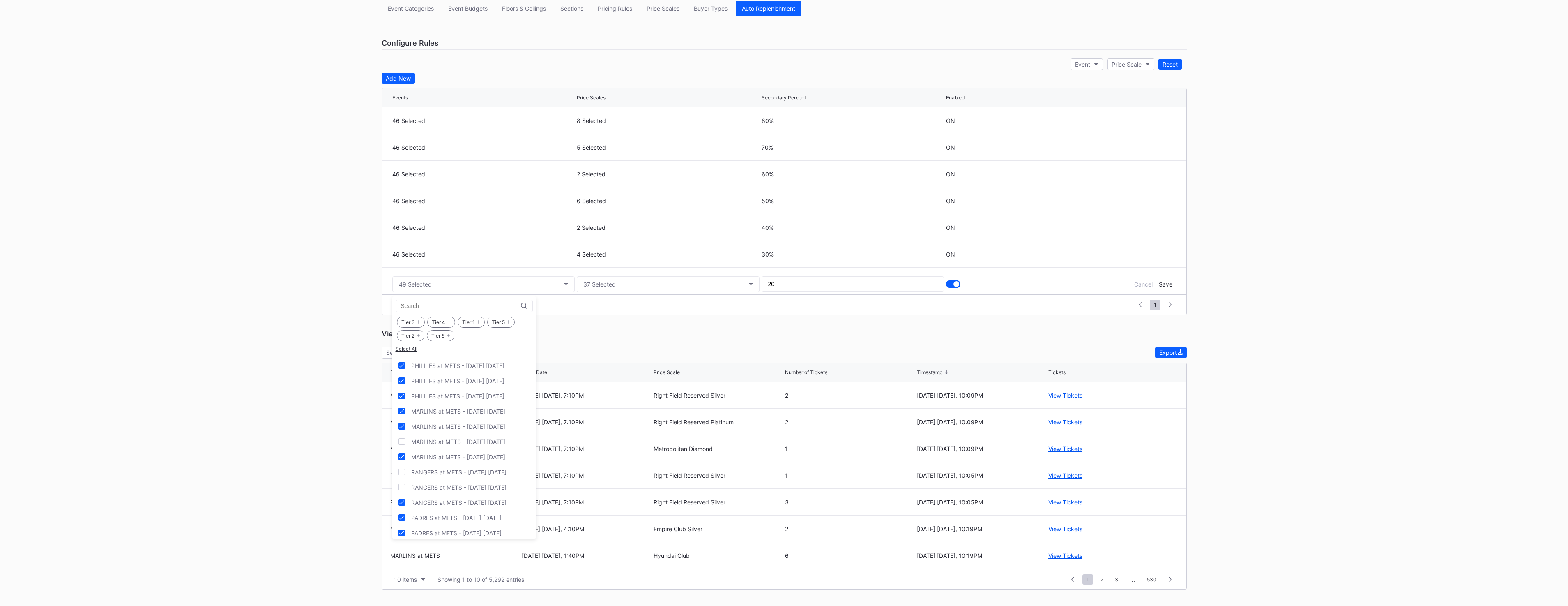
scroll to position [953, 0]
click at [461, 388] on div "PHILLIES at METS - [DATE] [DATE]" at bounding box center [464, 383] width 144 height 15
click at [459, 399] on div "PHILLIES at METS - [DATE] [DATE]" at bounding box center [458, 398] width 93 height 7
click at [461, 411] on div "PHILLIES at METS - [DATE] [DATE]" at bounding box center [458, 413] width 93 height 7
click at [1163, 286] on div "Save" at bounding box center [1165, 284] width 14 height 7
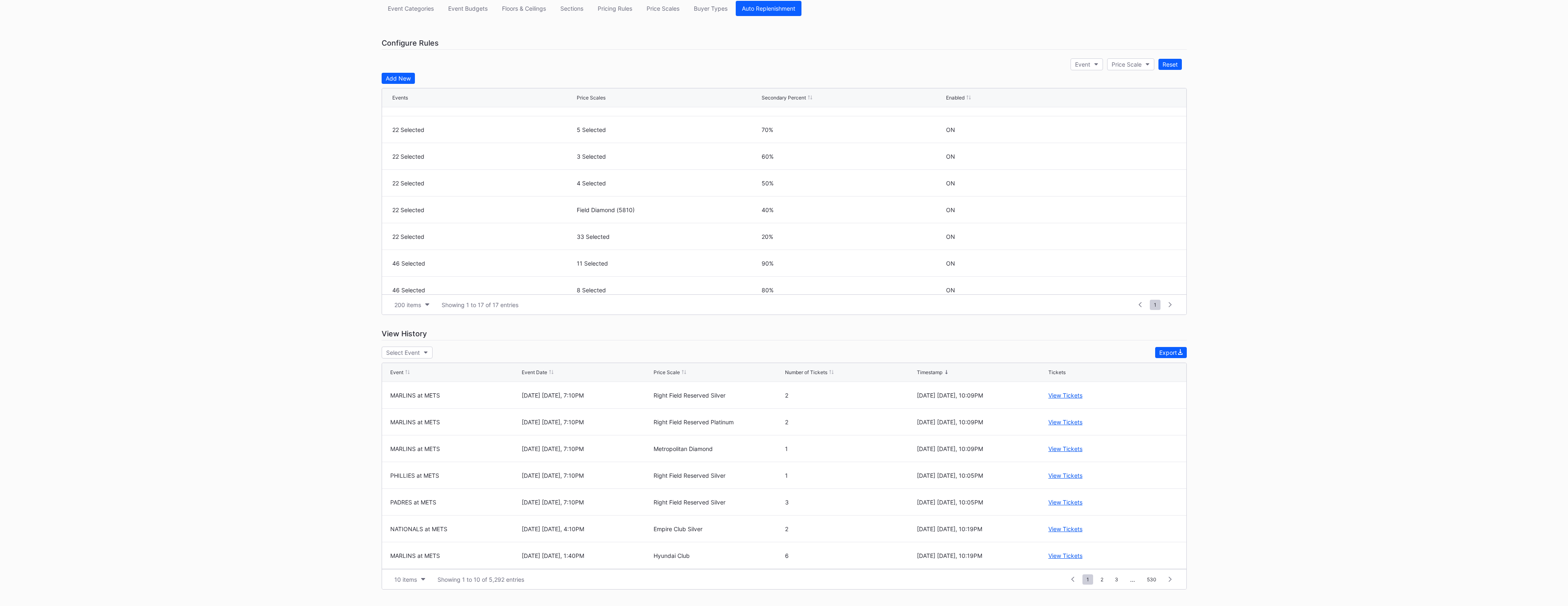
scroll to position [267, 0]
